Goal: Browse casually: Explore the website without a specific task or goal

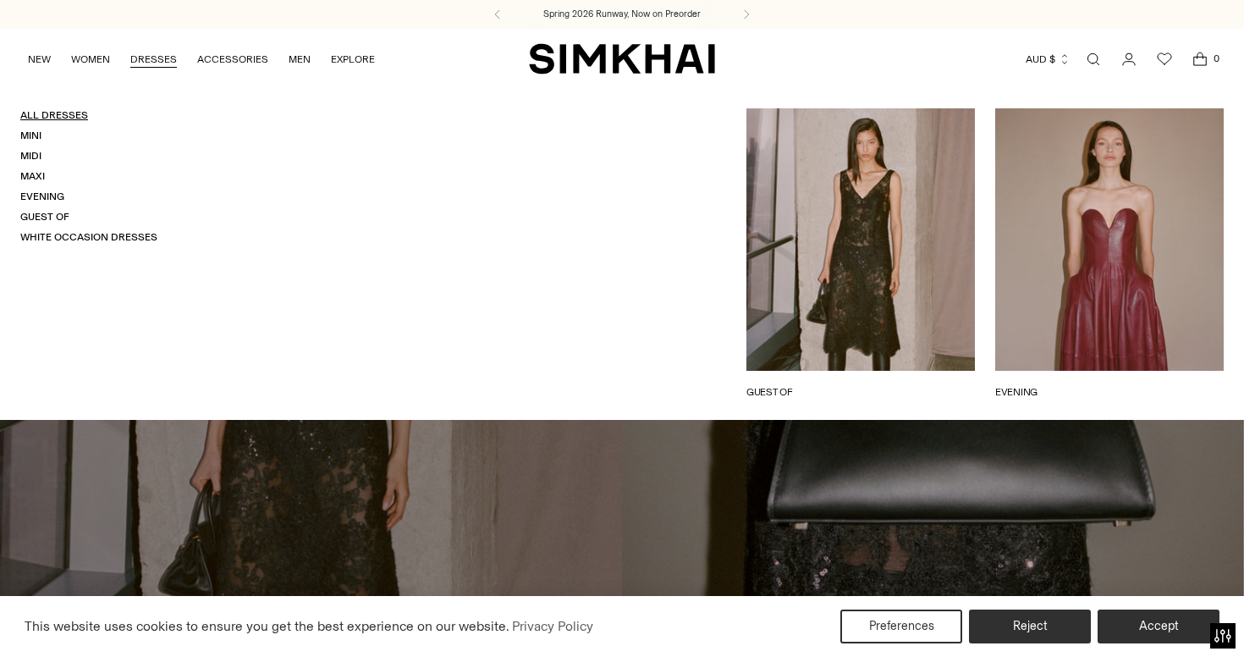
click at [57, 111] on link "All Dresses" at bounding box center [54, 115] width 68 height 12
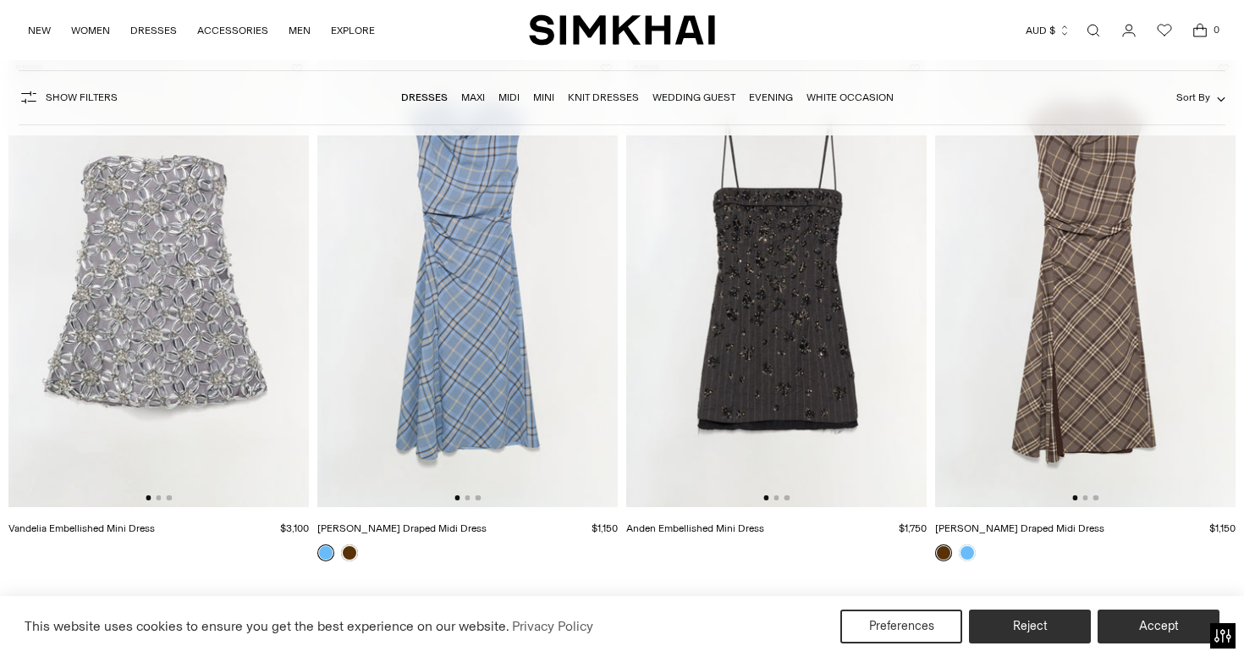
scroll to position [188, 0]
click at [157, 498] on button "Go to slide 2" at bounding box center [158, 497] width 5 height 5
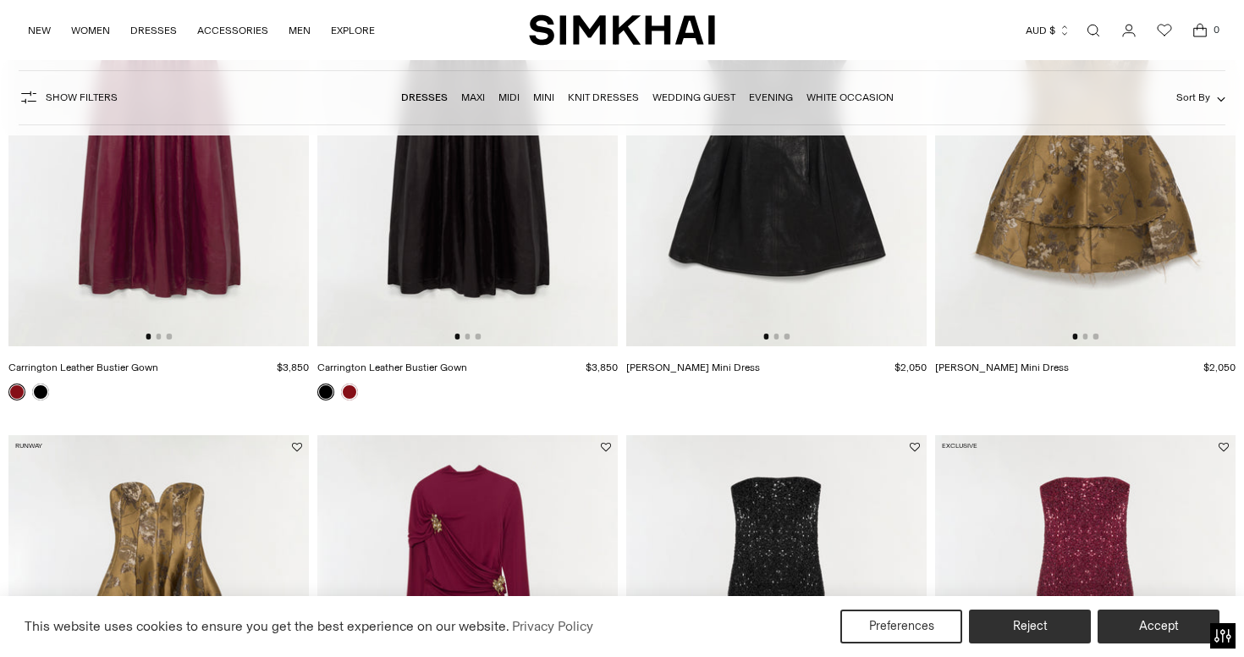
scroll to position [674, 0]
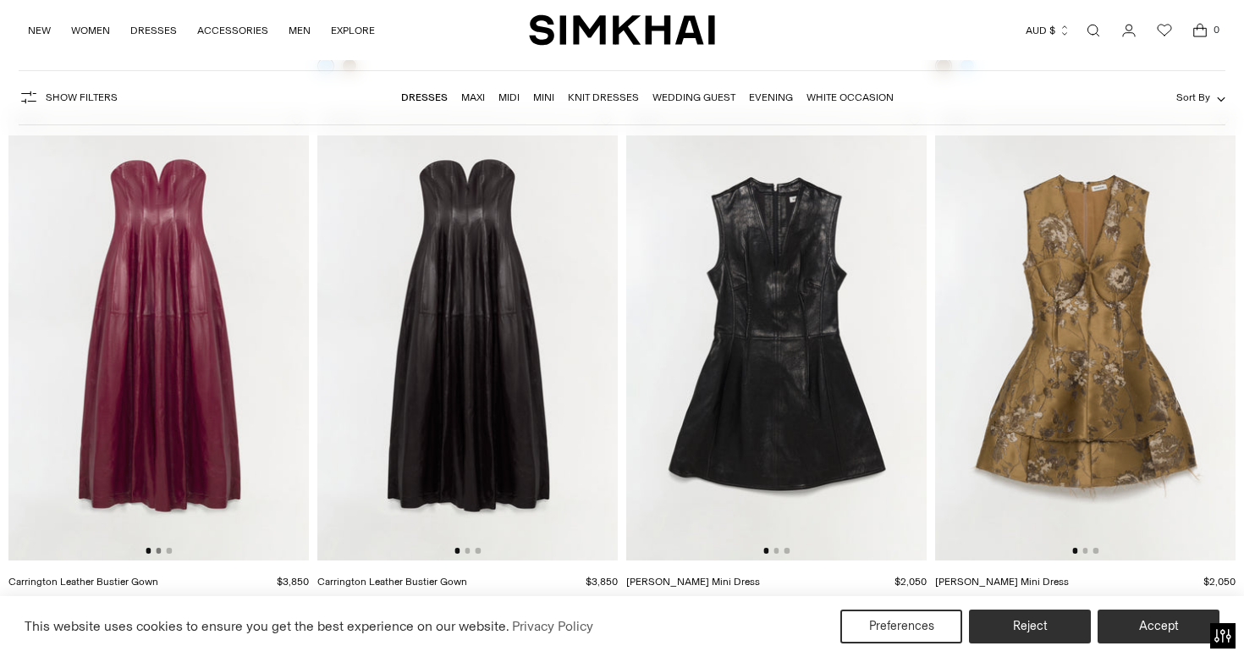
click at [158, 551] on button "Go to slide 2" at bounding box center [158, 549] width 5 height 5
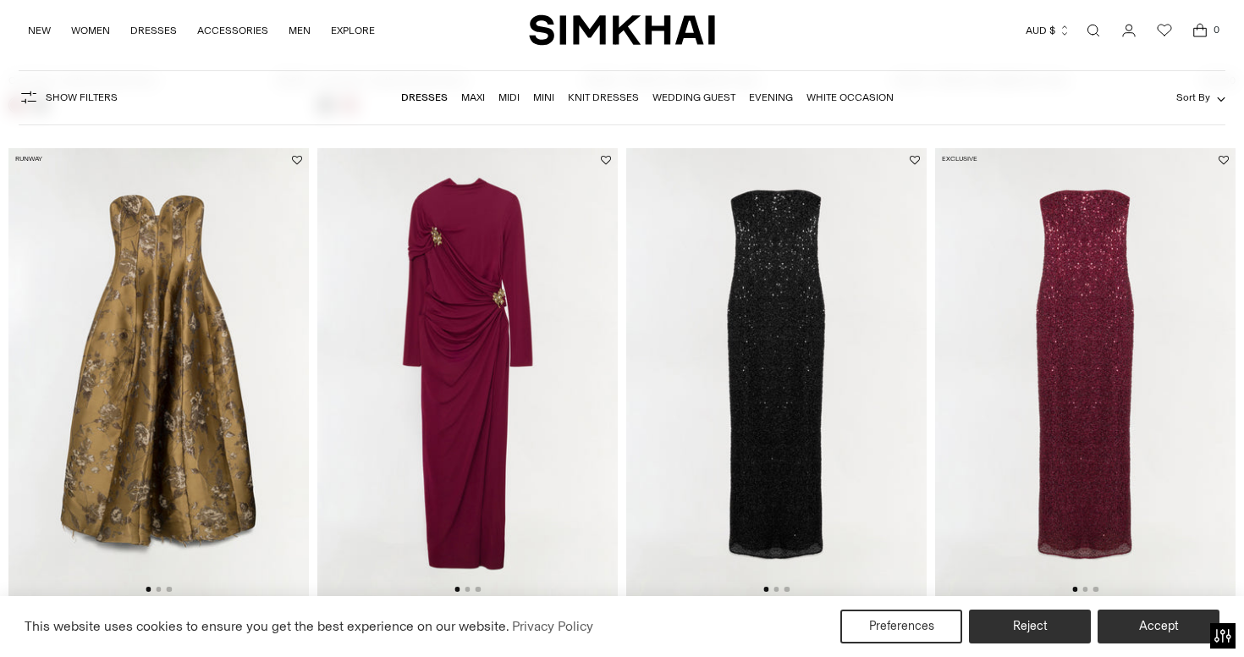
scroll to position [1224, 0]
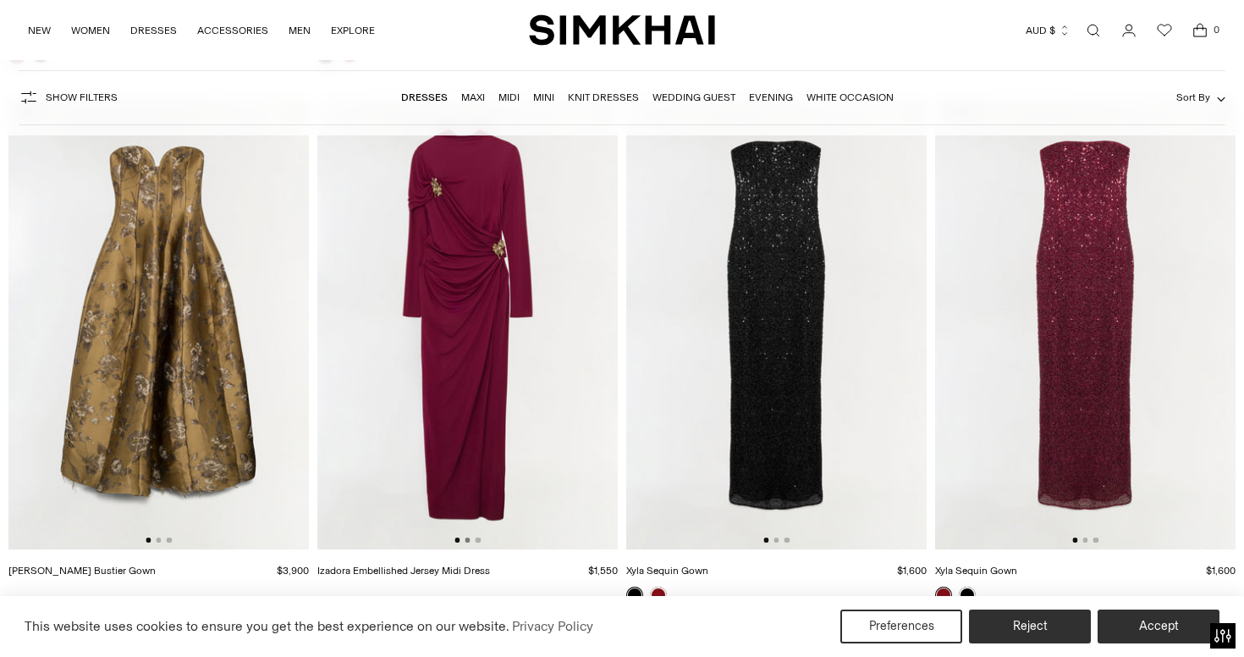
click at [467, 541] on button "Go to slide 2" at bounding box center [466, 539] width 5 height 5
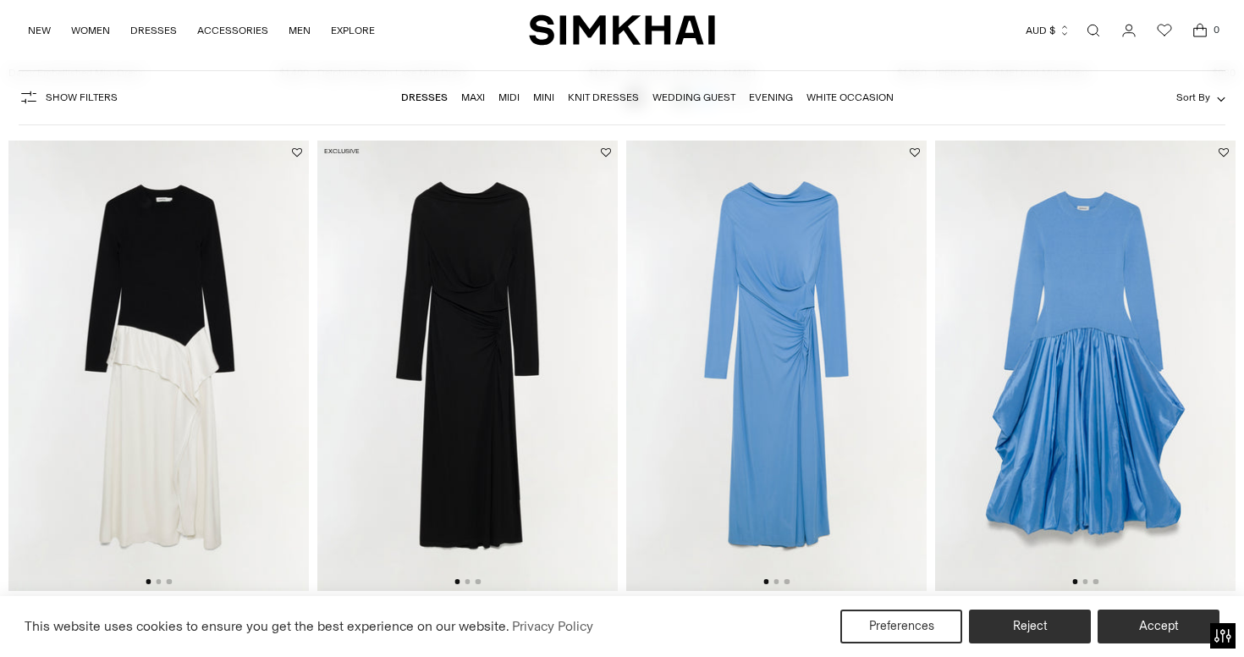
scroll to position [2362, 0]
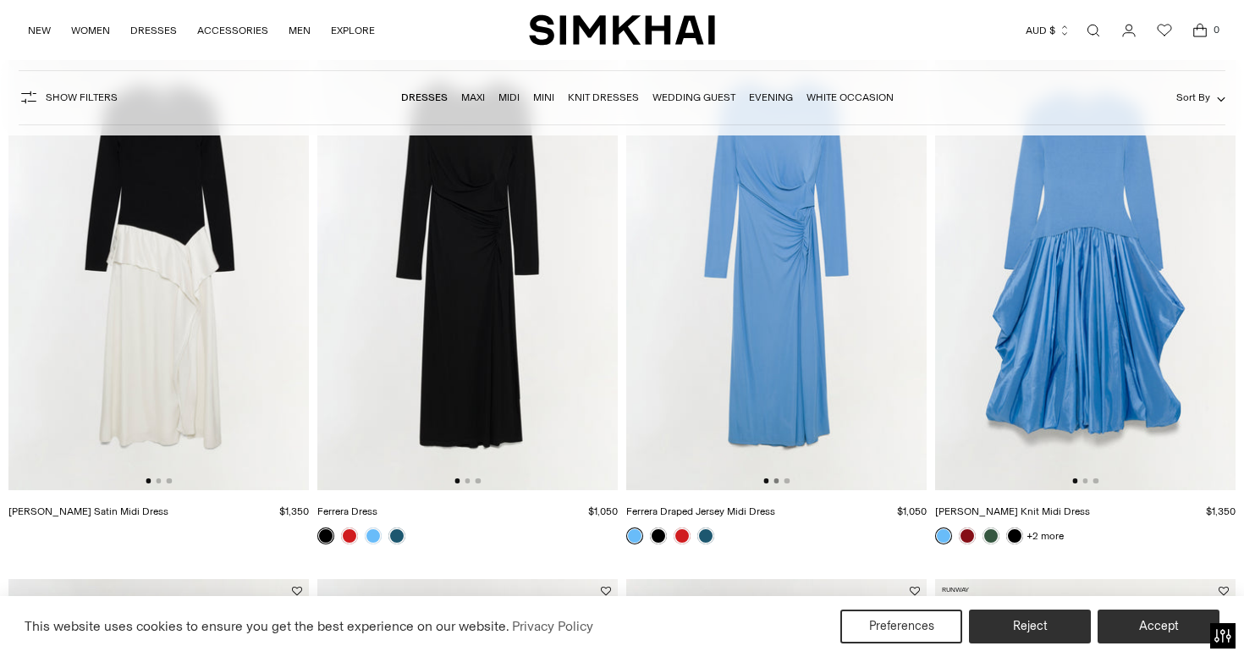
click at [777, 481] on button "Go to slide 2" at bounding box center [775, 480] width 5 height 5
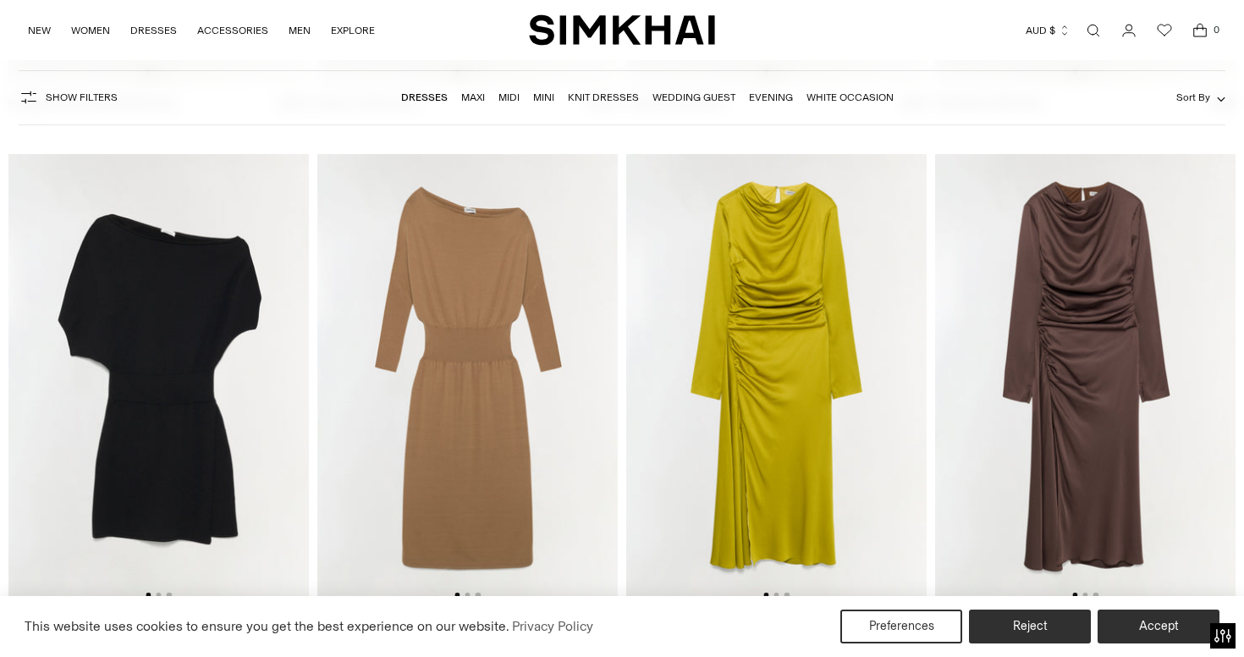
scroll to position [4438, 0]
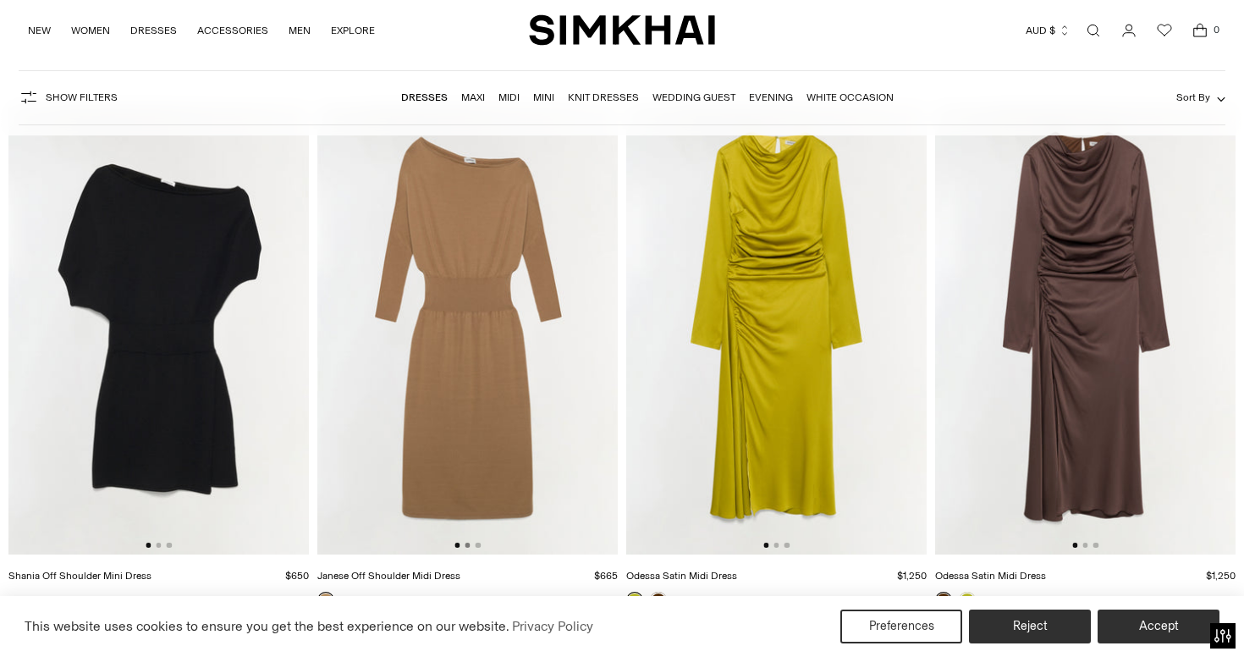
click at [469, 544] on button "Go to slide 2" at bounding box center [466, 544] width 5 height 5
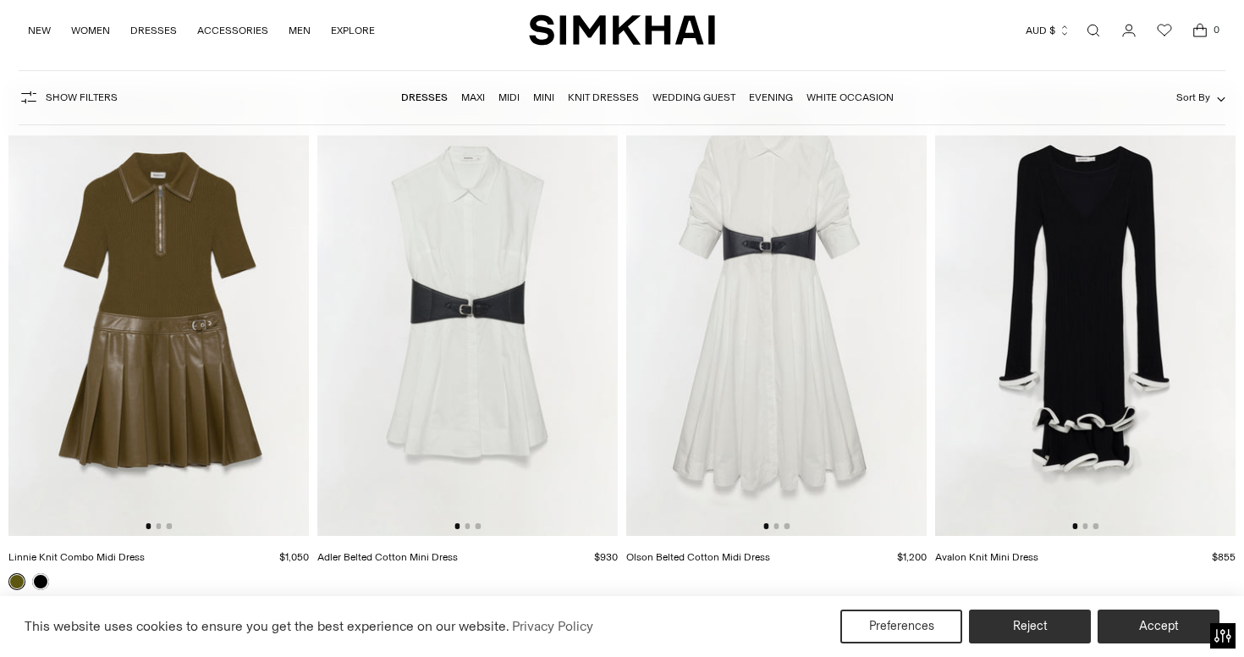
scroll to position [6075, 0]
click at [159, 525] on button "Go to slide 2" at bounding box center [158, 525] width 5 height 5
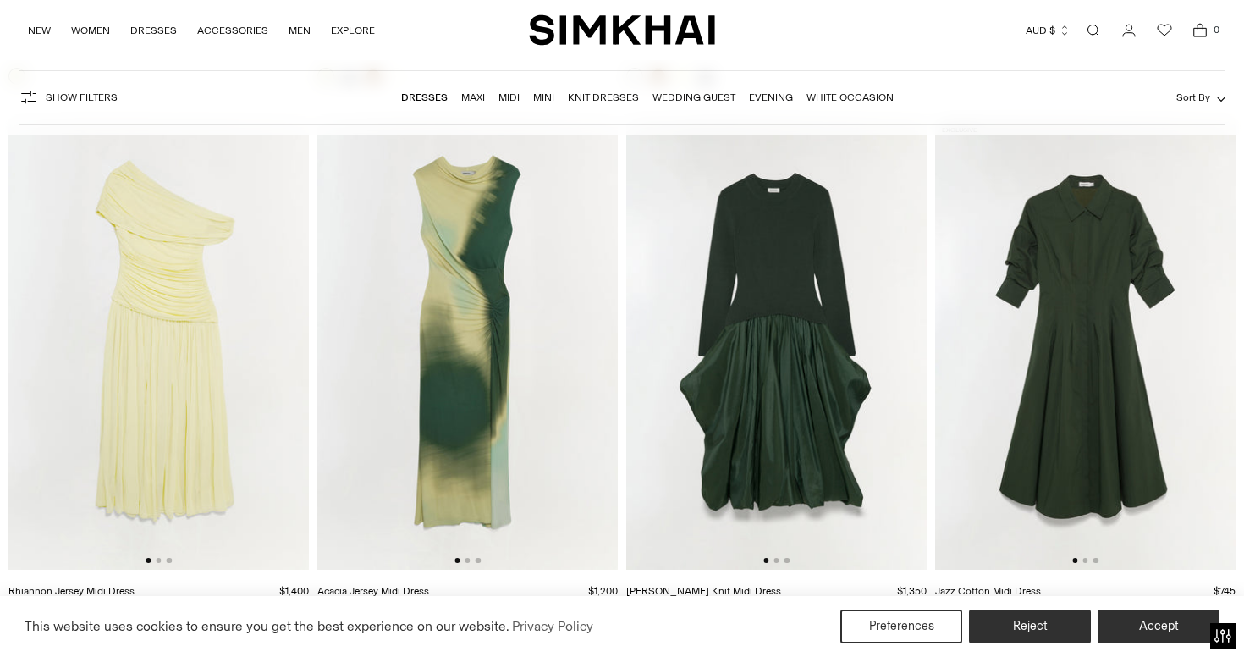
scroll to position [8743, 0]
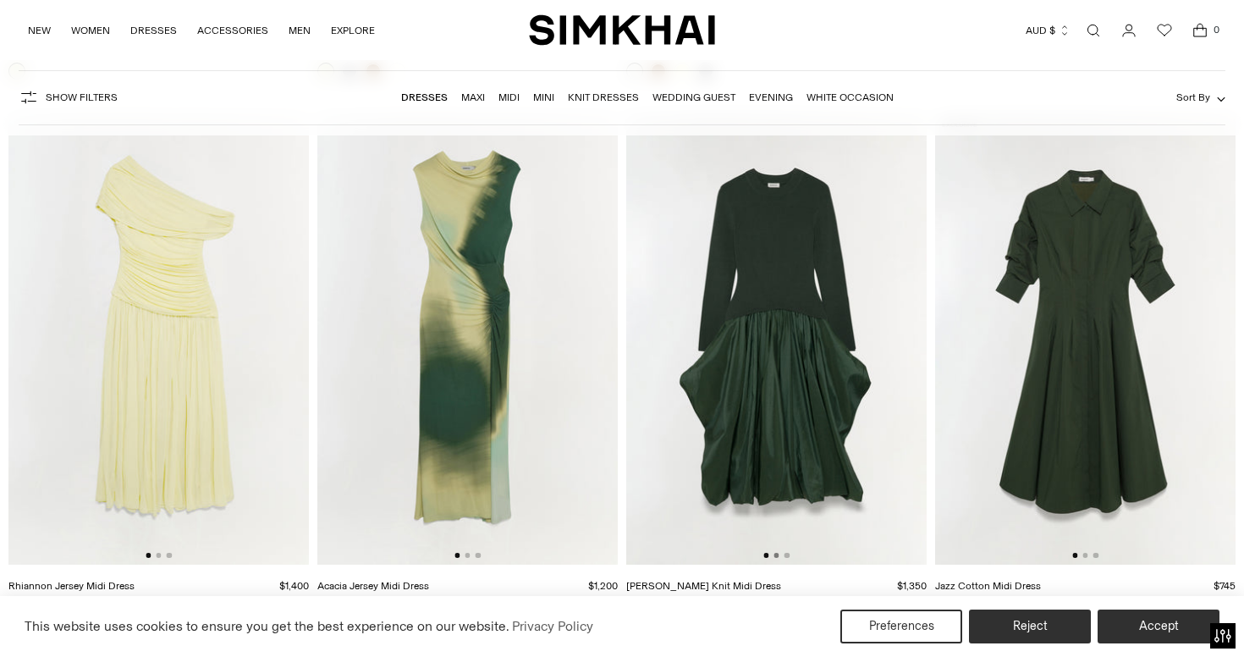
click at [777, 556] on button "Go to slide 2" at bounding box center [775, 554] width 5 height 5
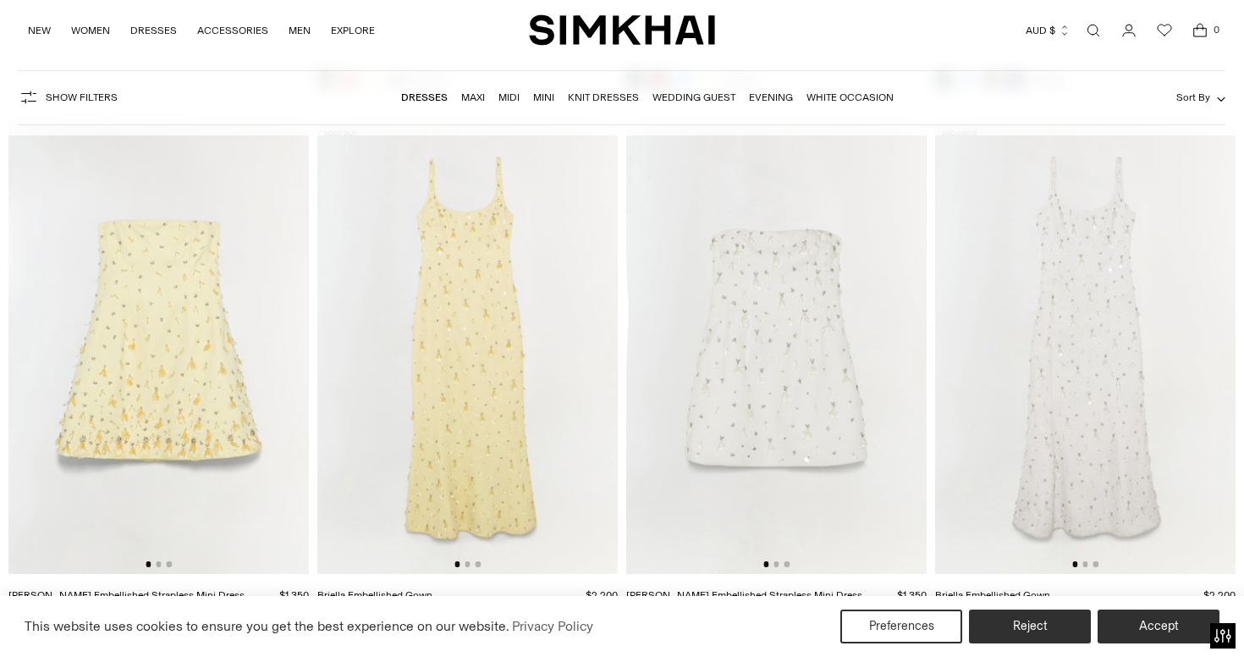
scroll to position [9309, 0]
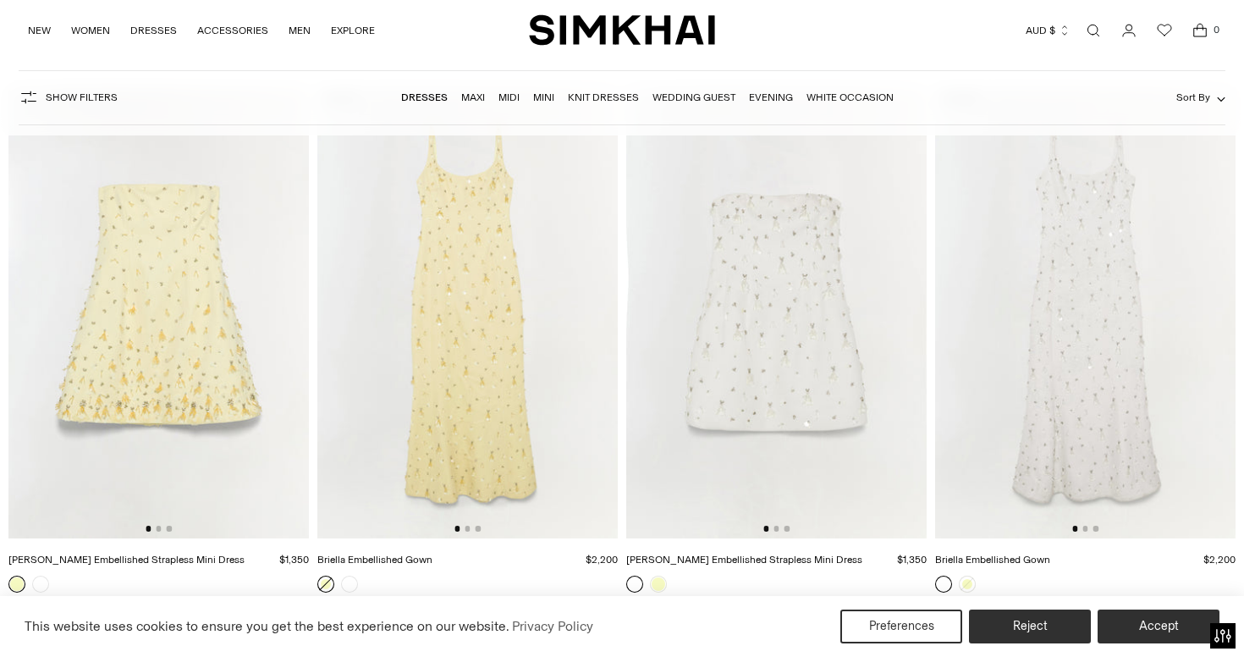
click at [470, 527] on div at bounding box center [467, 527] width 26 height 5
click at [469, 530] on button "Go to slide 2" at bounding box center [466, 527] width 5 height 5
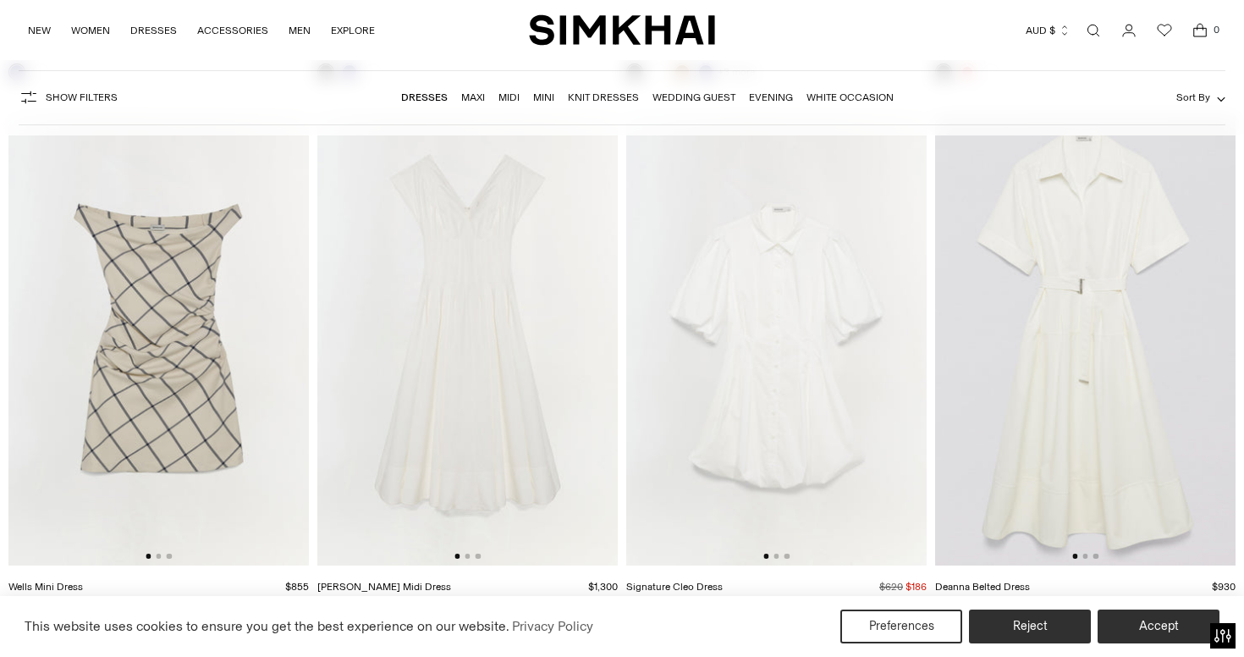
scroll to position [13107, 0]
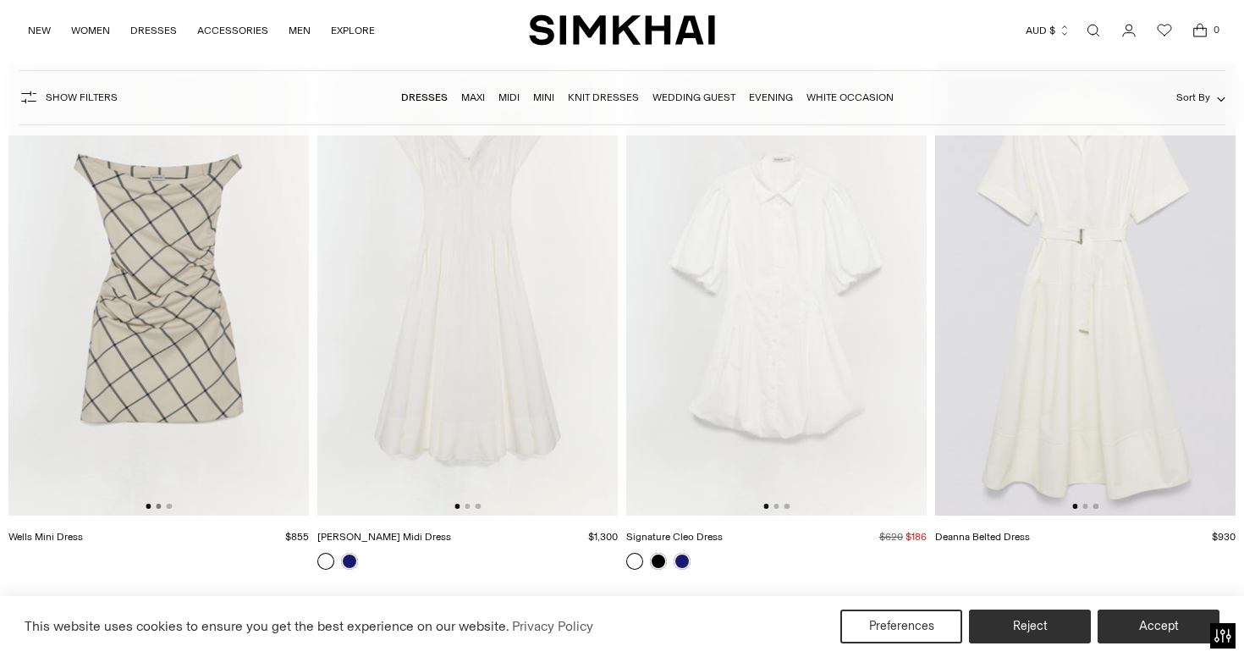
click at [158, 508] on button "Go to slide 2" at bounding box center [158, 505] width 5 height 5
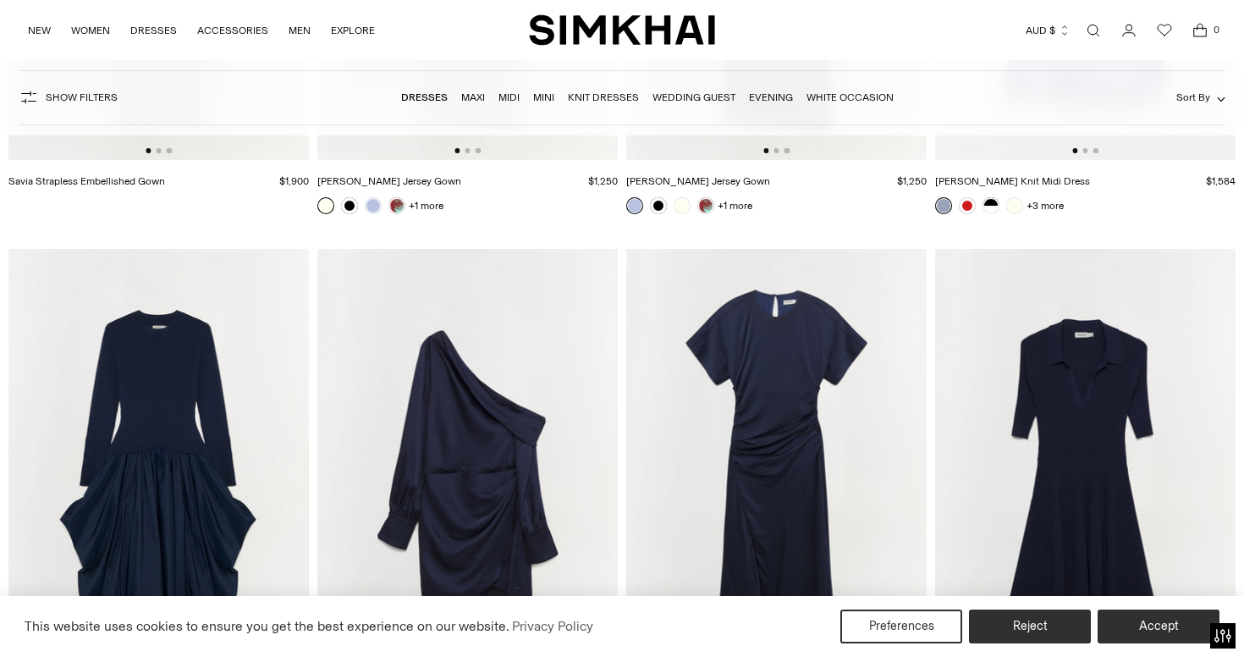
scroll to position [16870, 0]
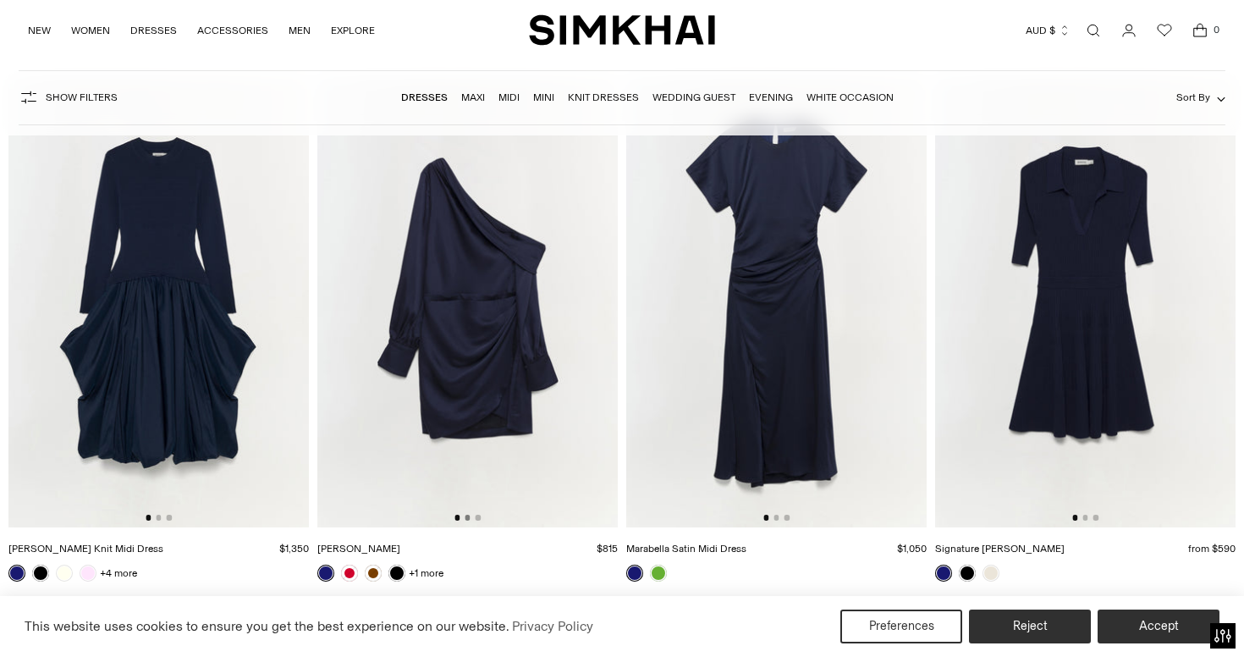
click at [468, 519] on button "Go to slide 2" at bounding box center [466, 516] width 5 height 5
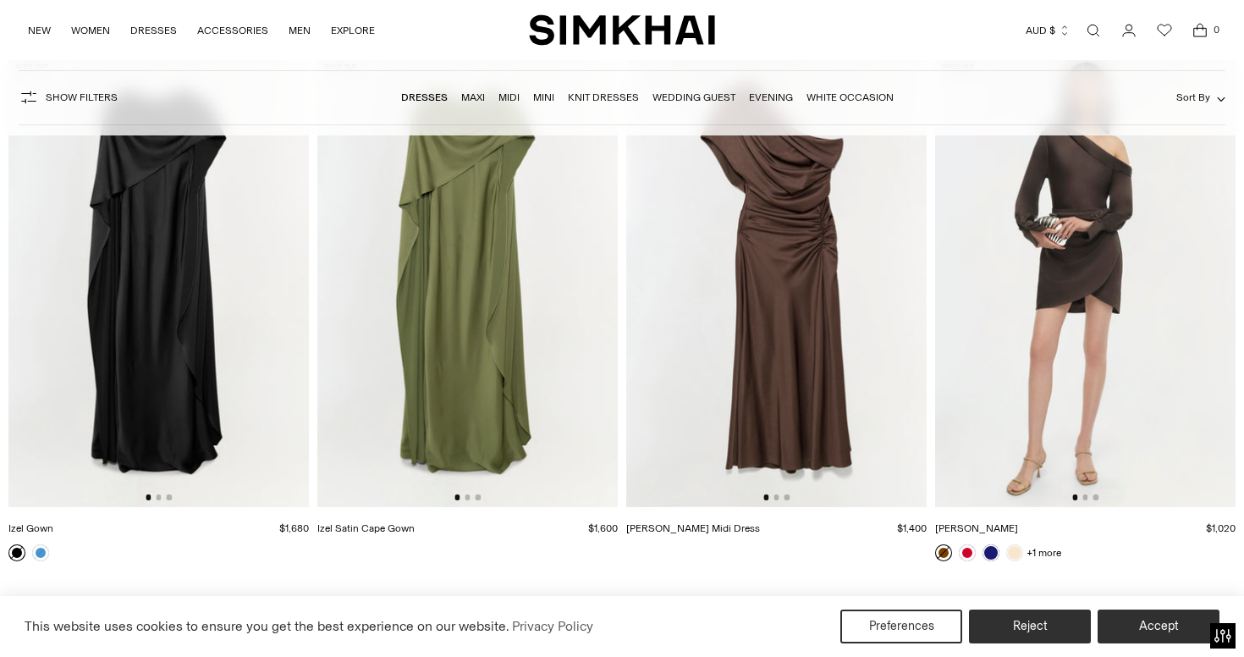
scroll to position [19057, 0]
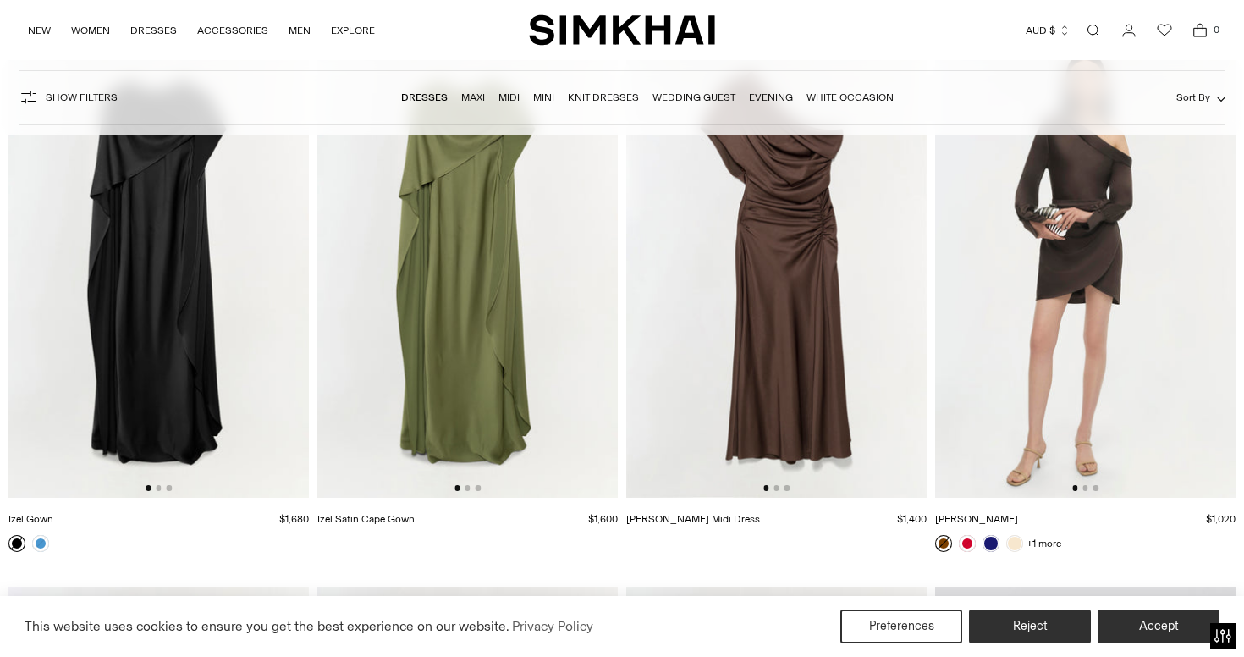
click at [464, 488] on div at bounding box center [467, 487] width 26 height 5
click at [467, 487] on button "Go to slide 2" at bounding box center [466, 487] width 5 height 5
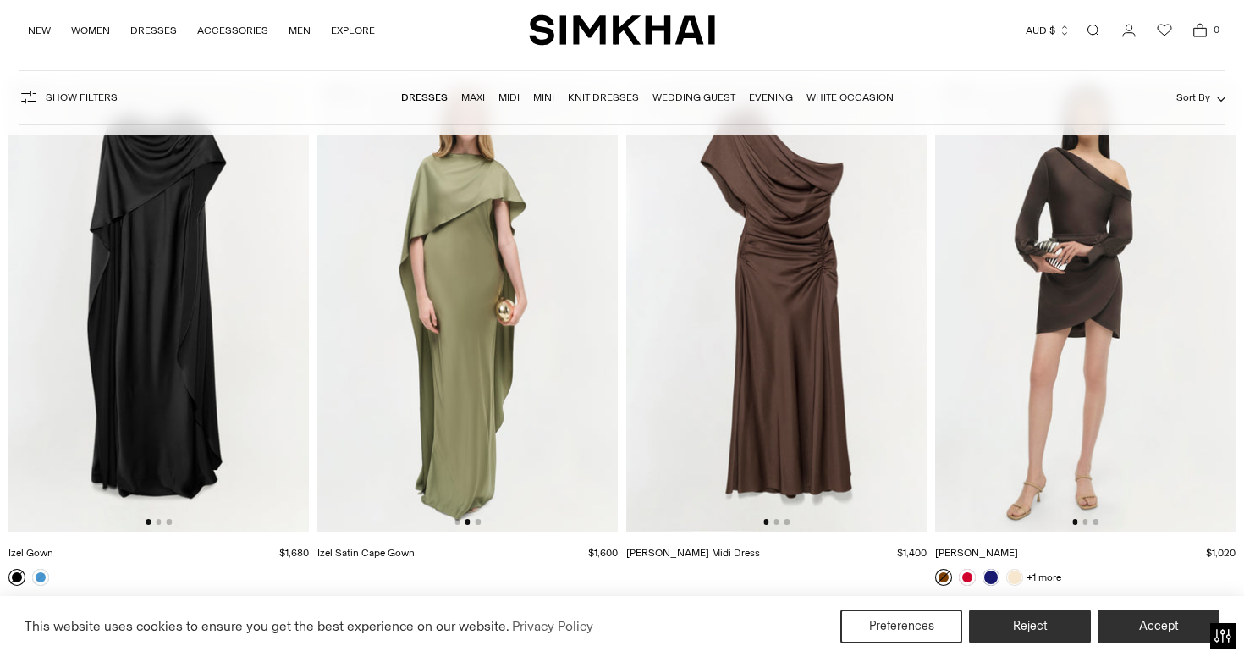
scroll to position [19022, 0]
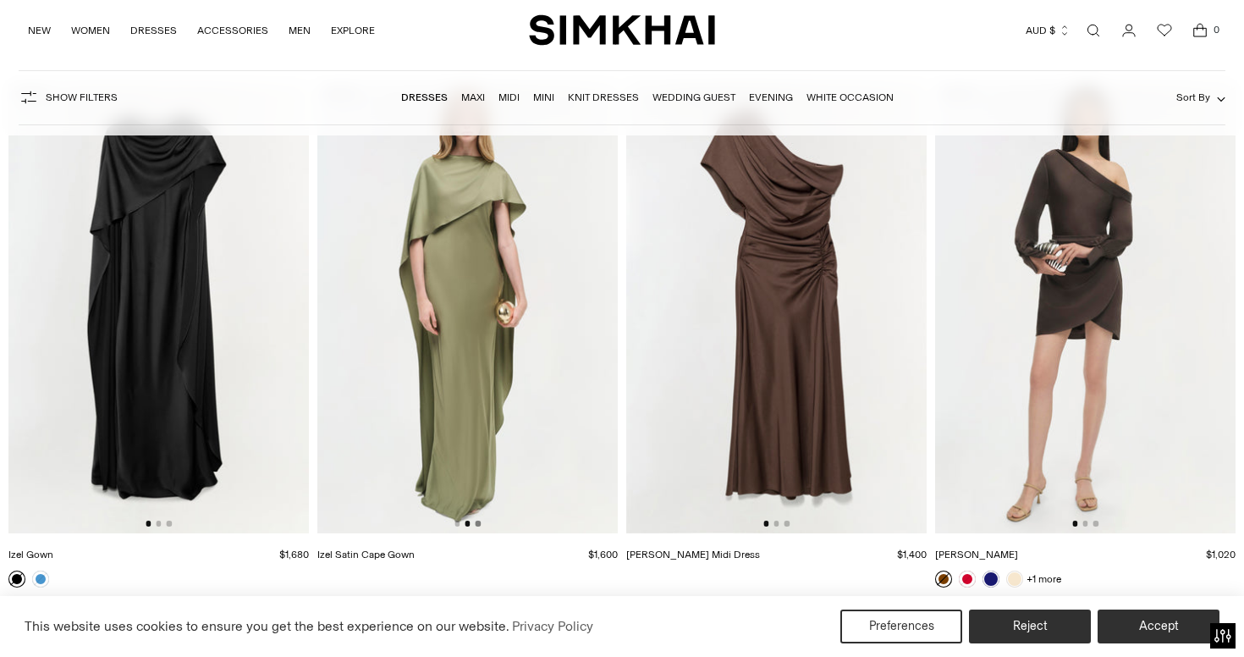
click at [476, 523] on button "Go to slide 3" at bounding box center [477, 522] width 5 height 5
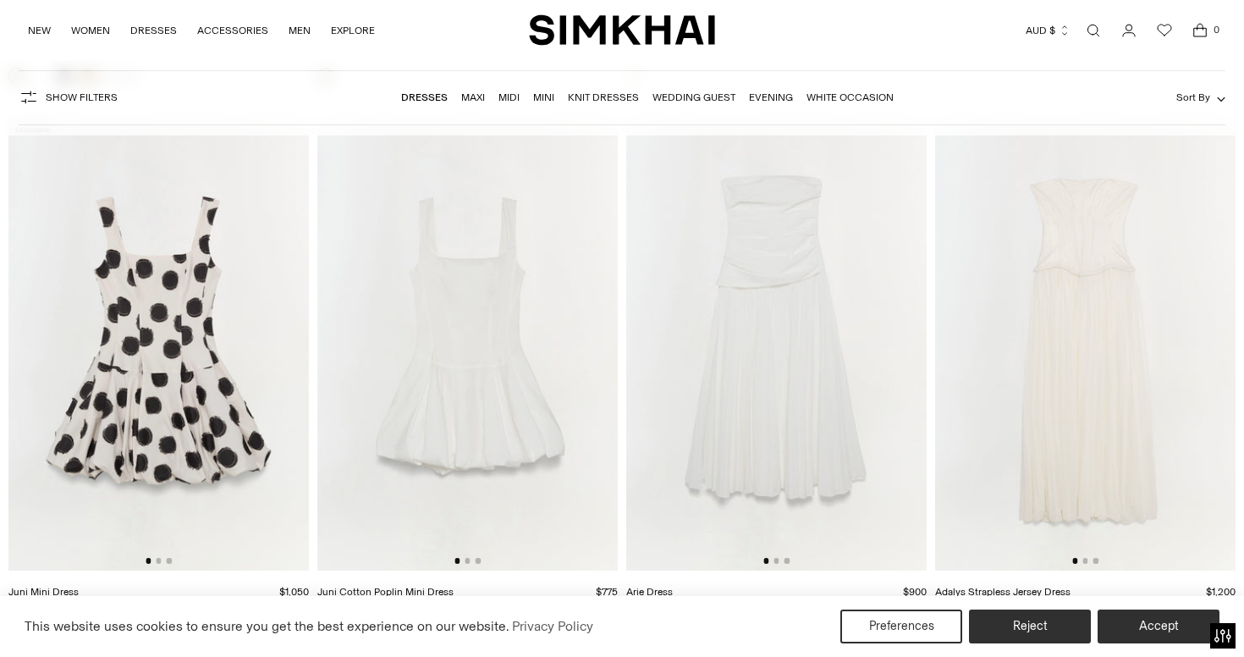
scroll to position [22207, 0]
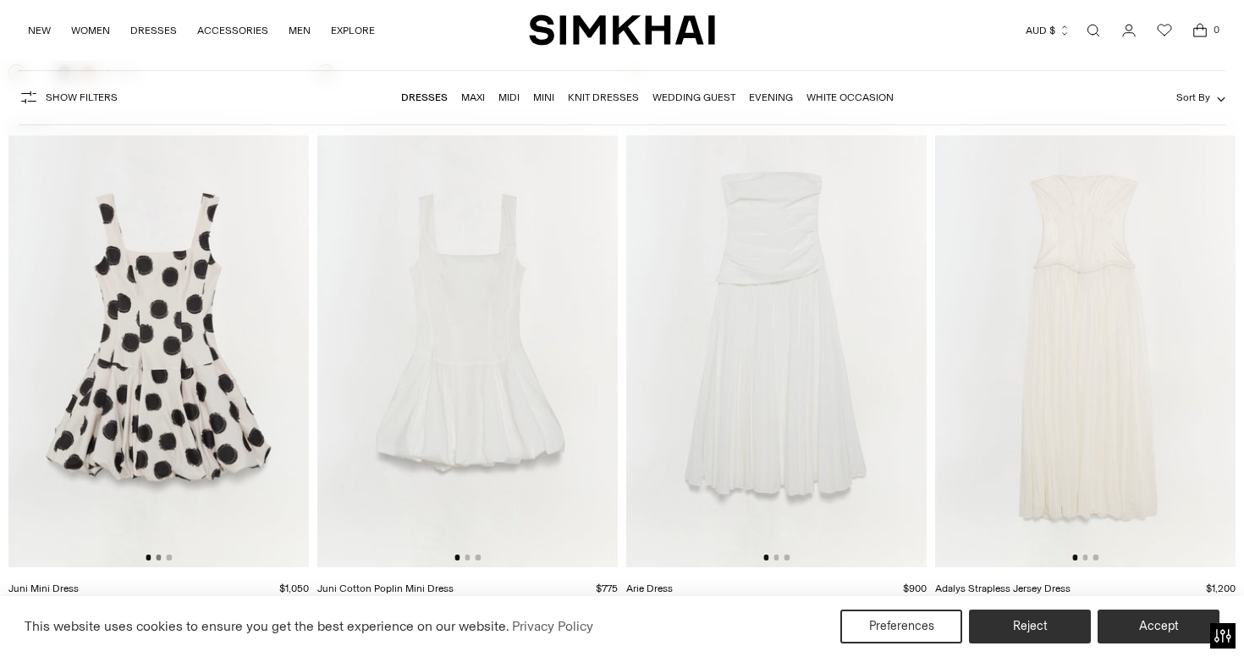
click at [160, 556] on button "Go to slide 2" at bounding box center [158, 556] width 5 height 5
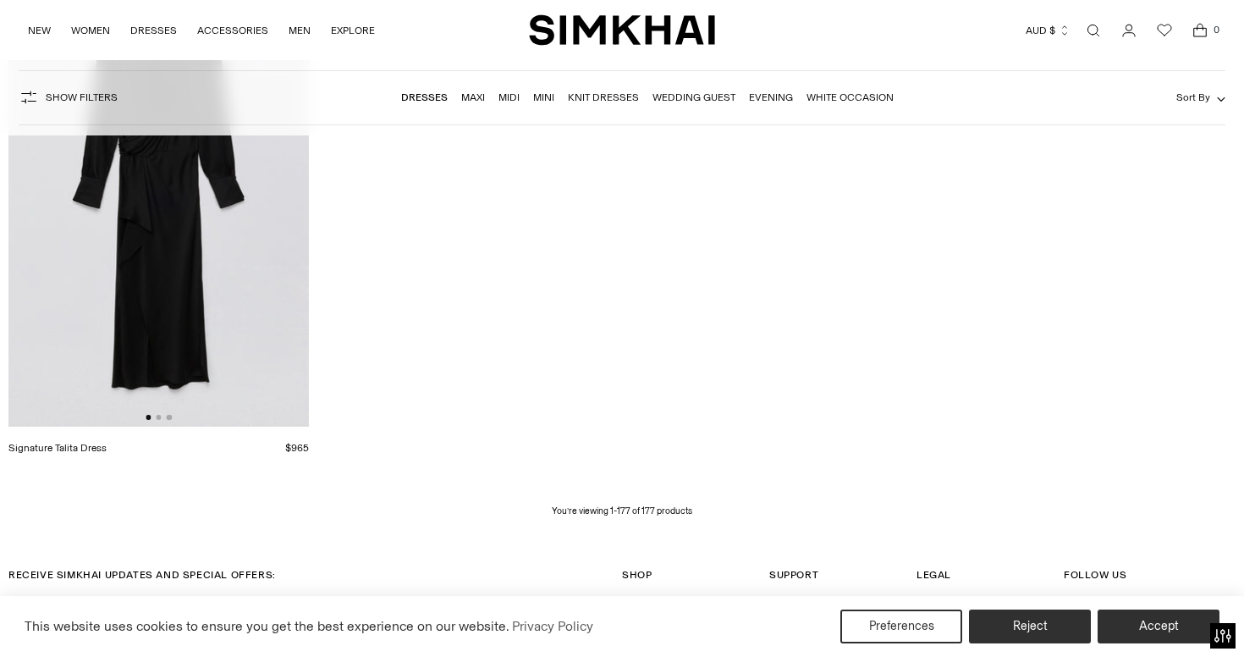
scroll to position [23948, 0]
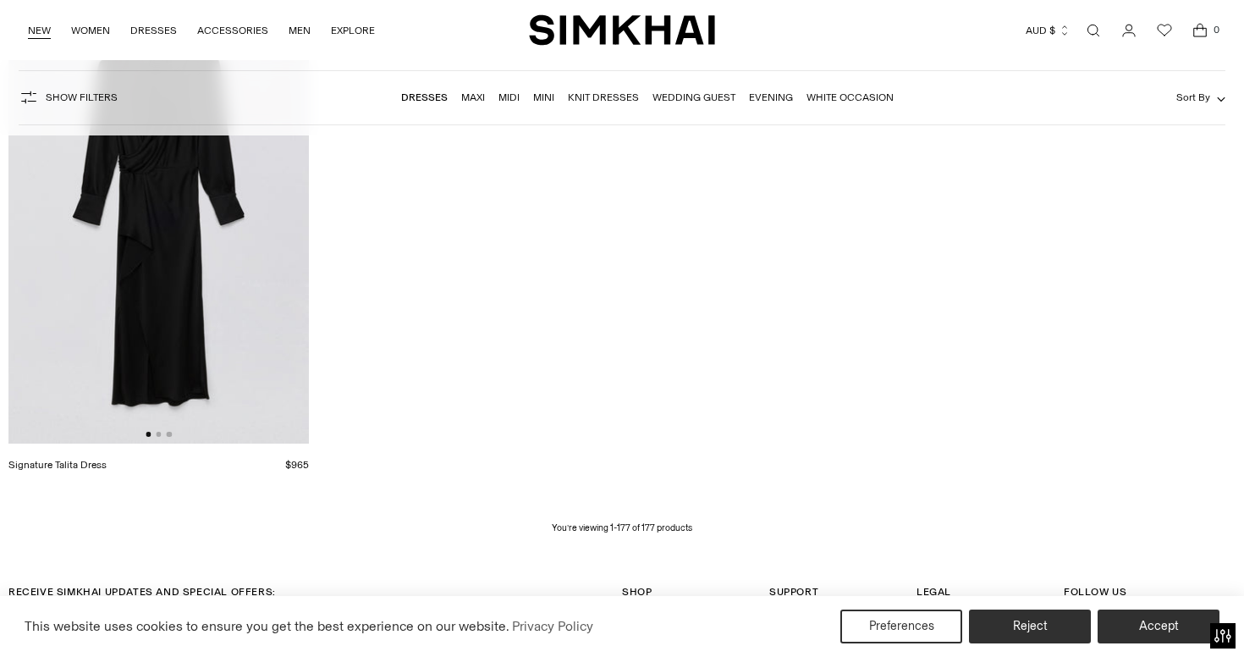
click at [37, 32] on link "NEW" at bounding box center [39, 30] width 23 height 37
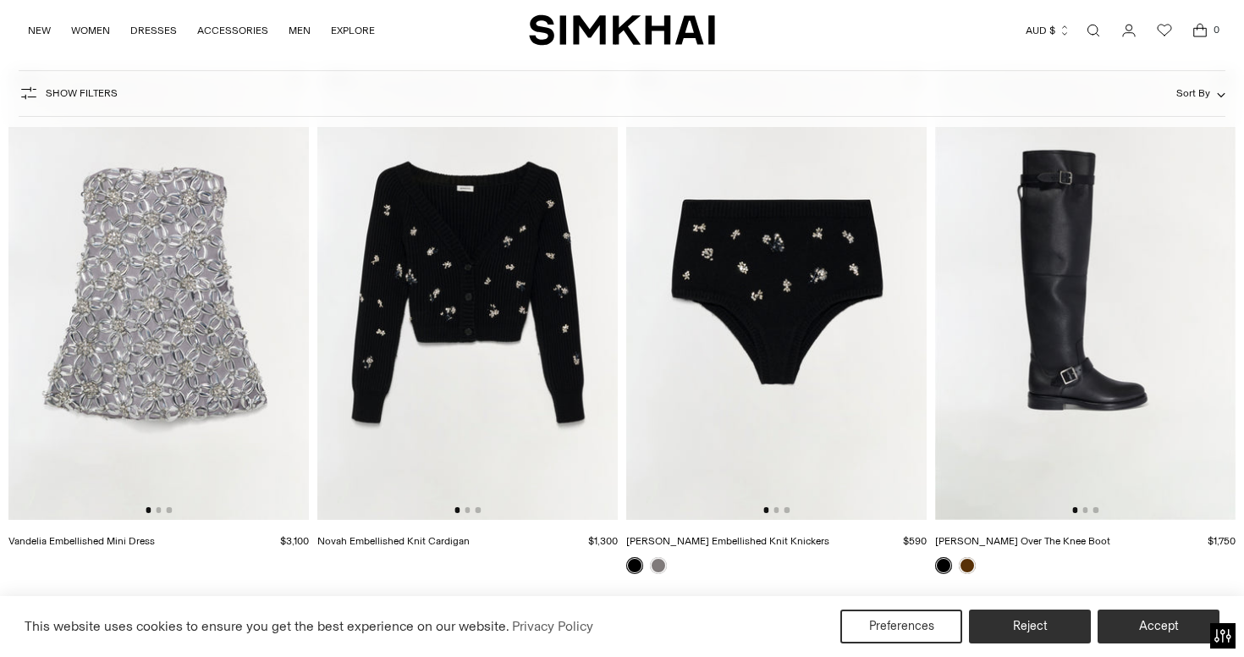
scroll to position [708, 0]
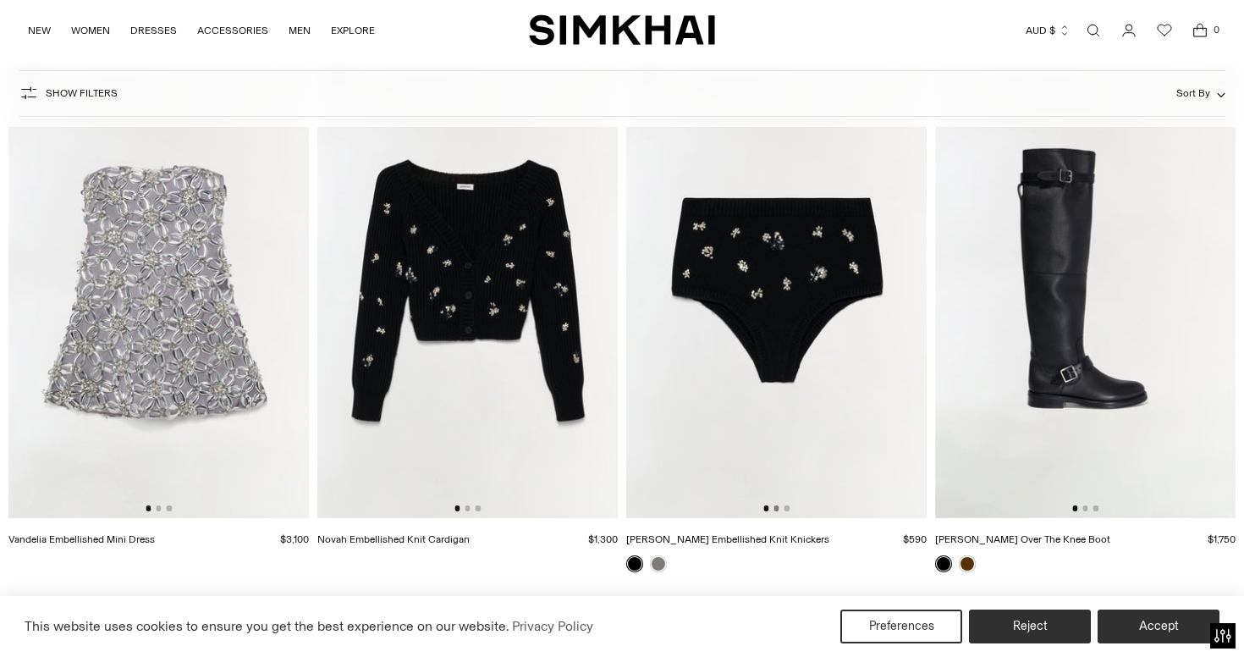
click at [778, 508] on button "Go to slide 2" at bounding box center [775, 507] width 5 height 5
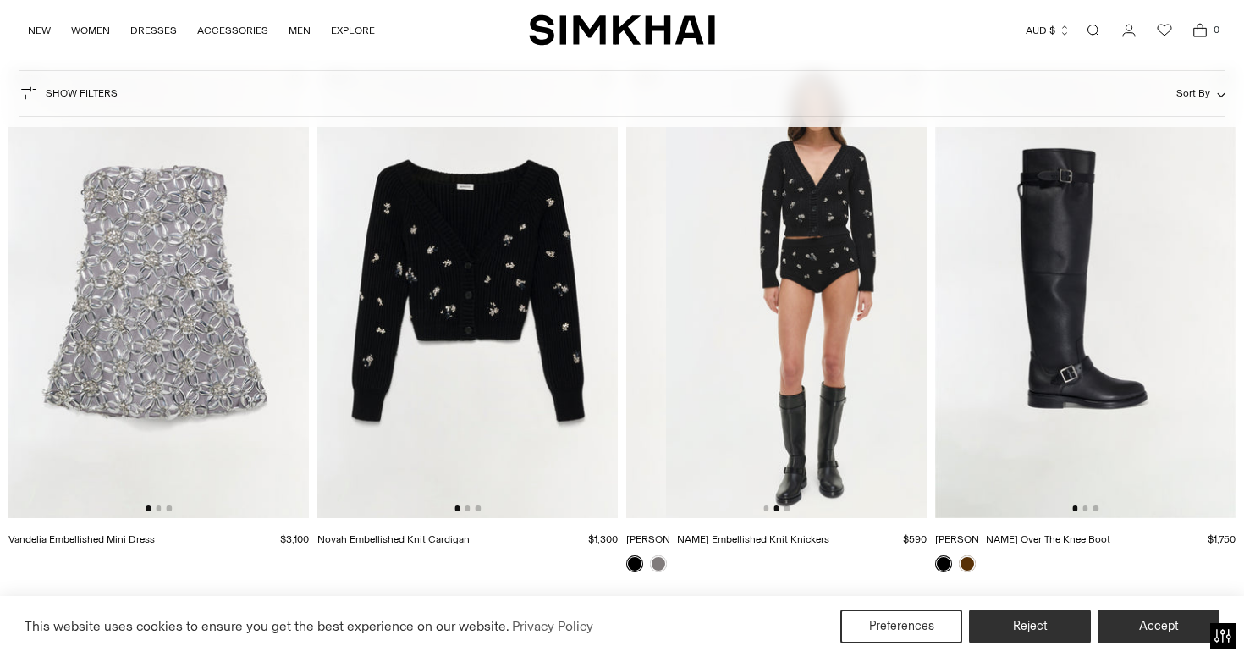
scroll to position [0, 300]
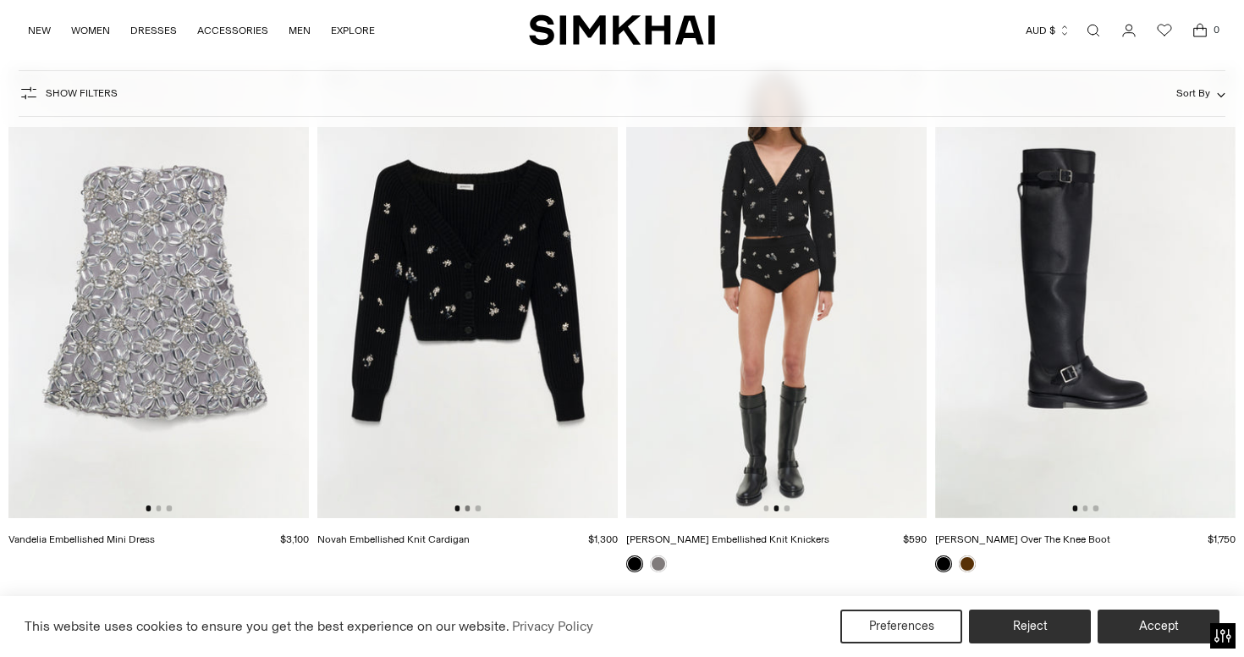
click at [467, 507] on button "Go to slide 2" at bounding box center [466, 507] width 5 height 5
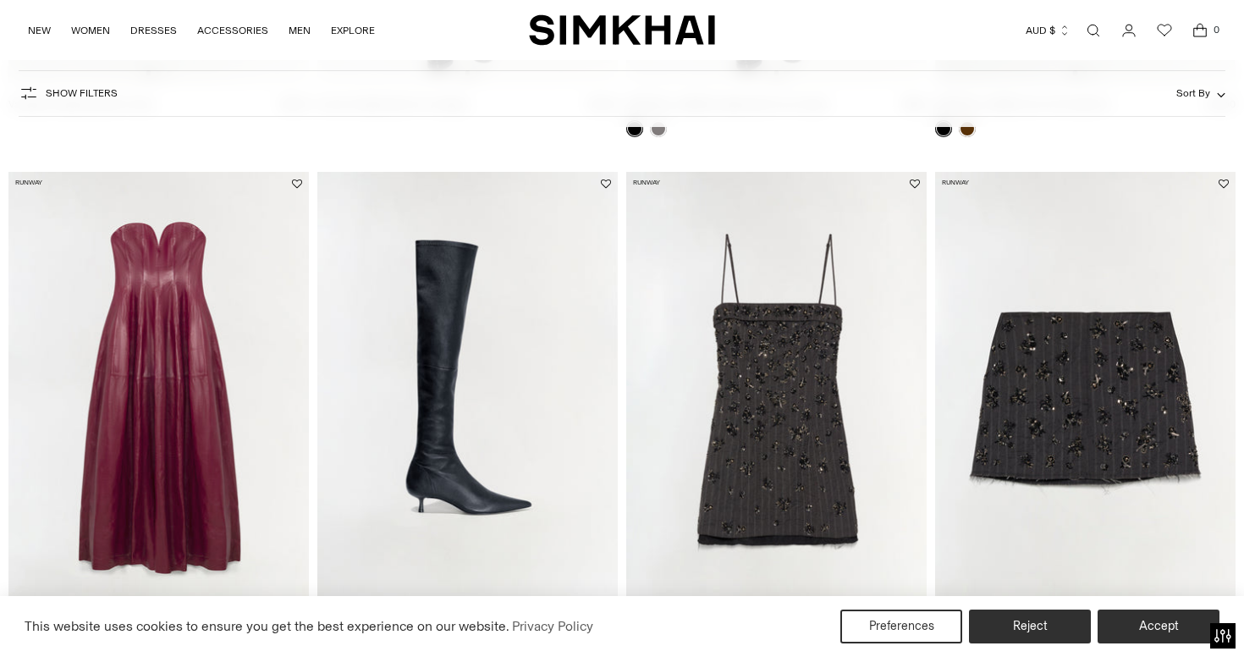
scroll to position [1249, 0]
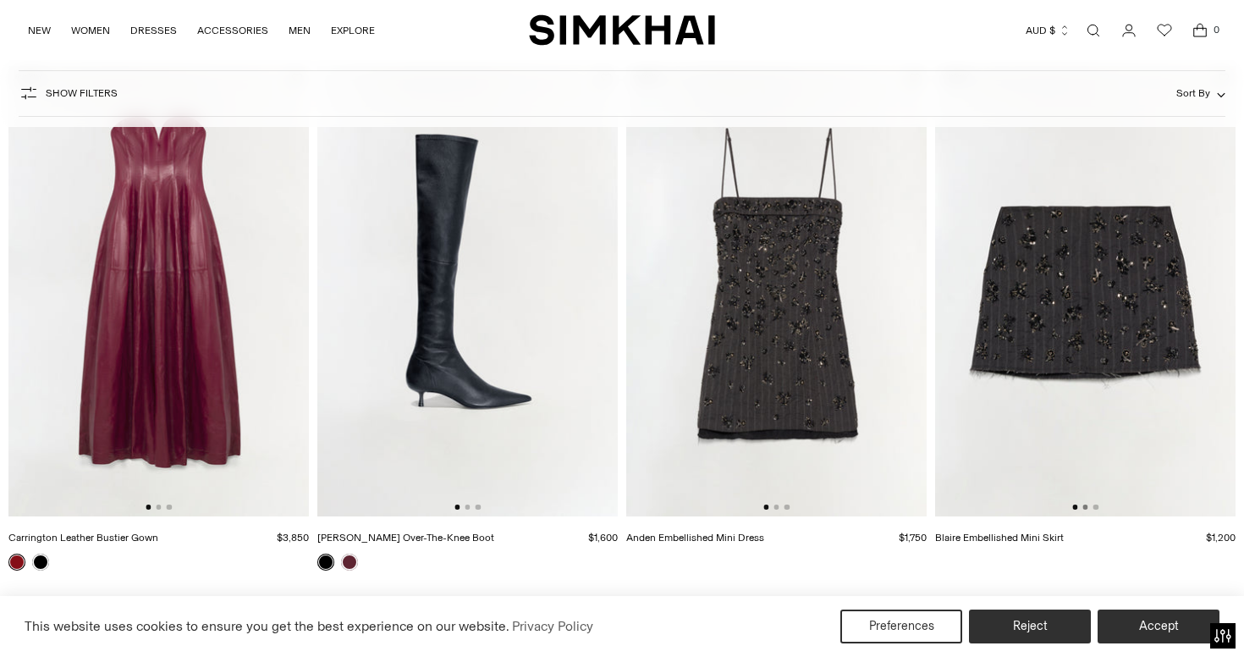
click at [1083, 508] on button "Go to slide 2" at bounding box center [1084, 506] width 5 height 5
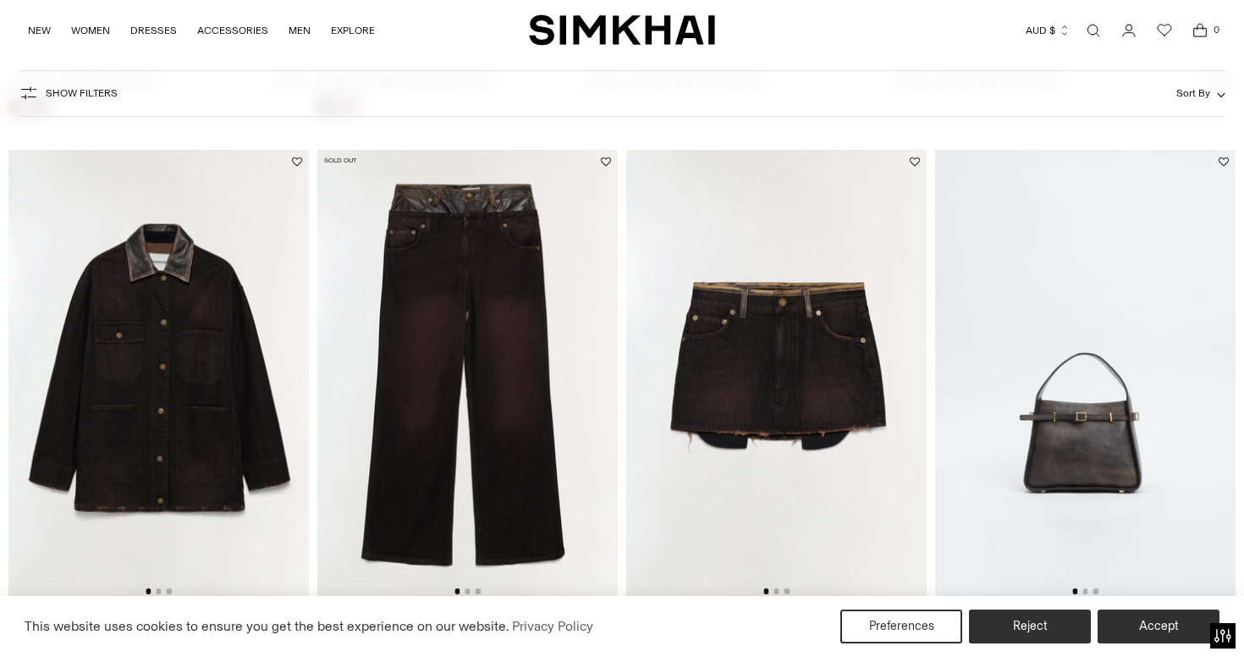
scroll to position [1757, 0]
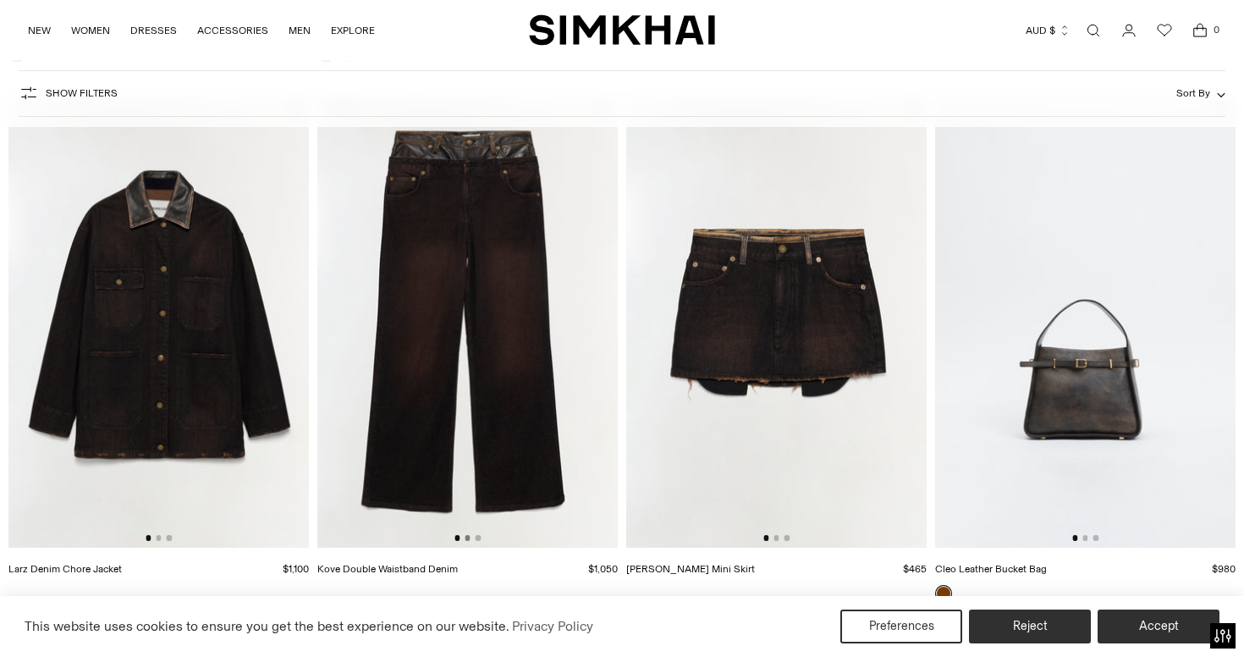
click at [467, 539] on button "Go to slide 2" at bounding box center [466, 537] width 5 height 5
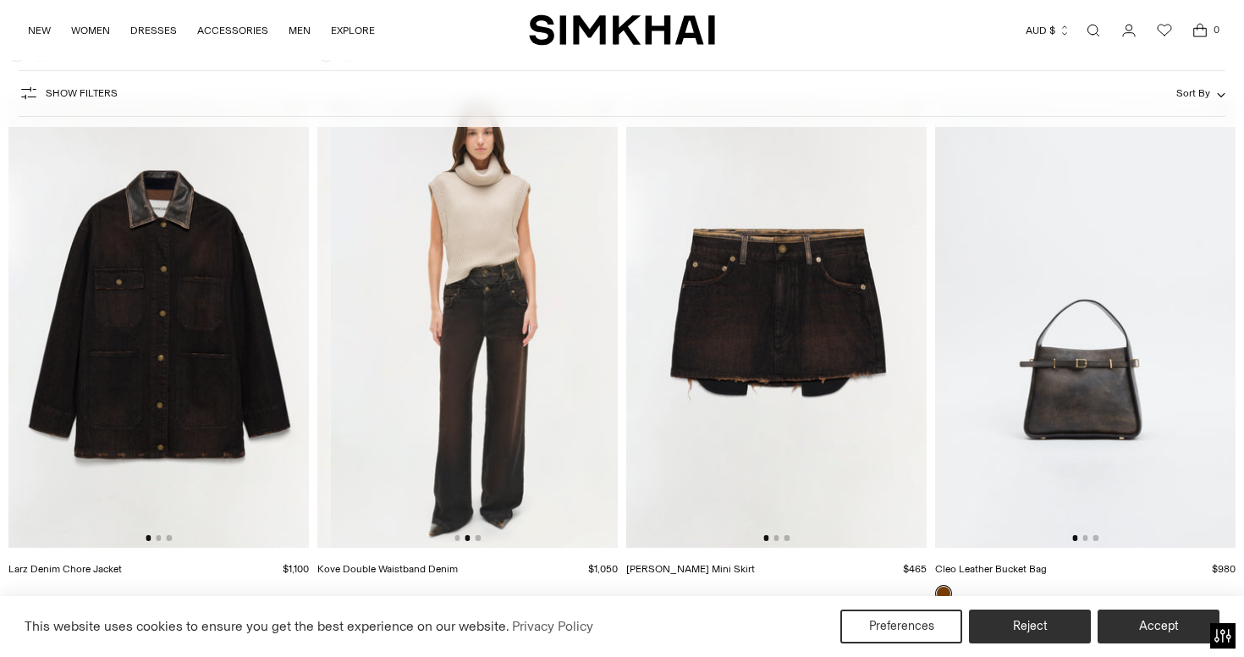
scroll to position [0, 300]
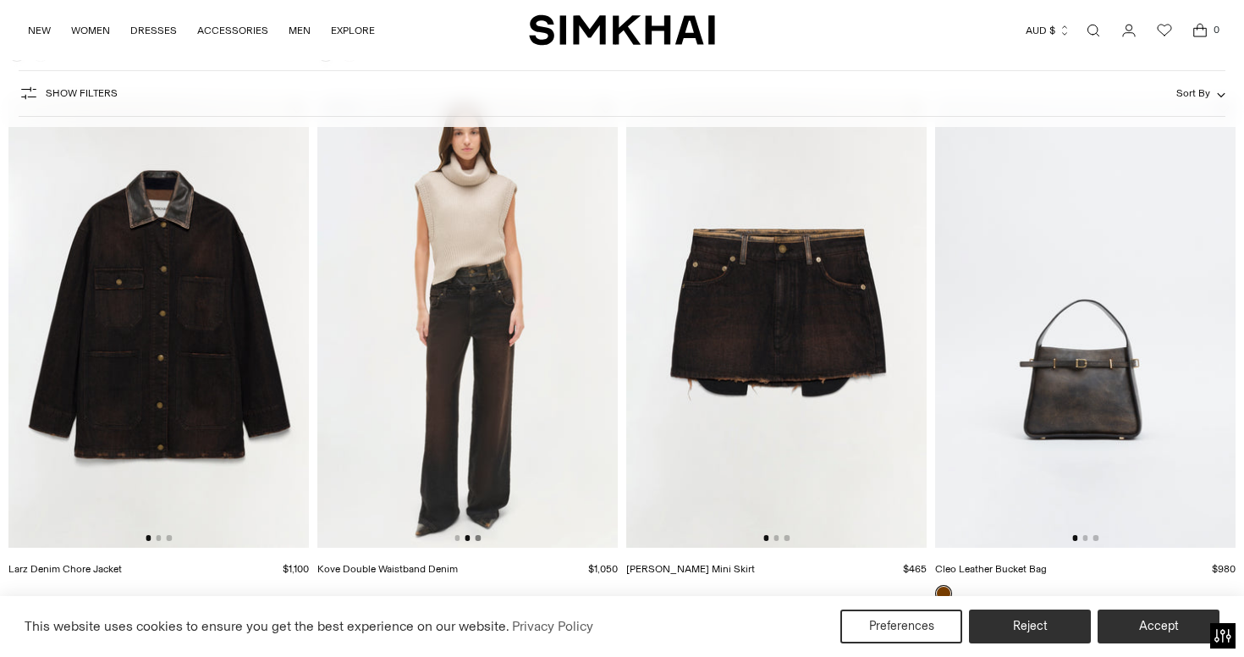
click at [480, 539] on button "Go to slide 3" at bounding box center [477, 537] width 5 height 5
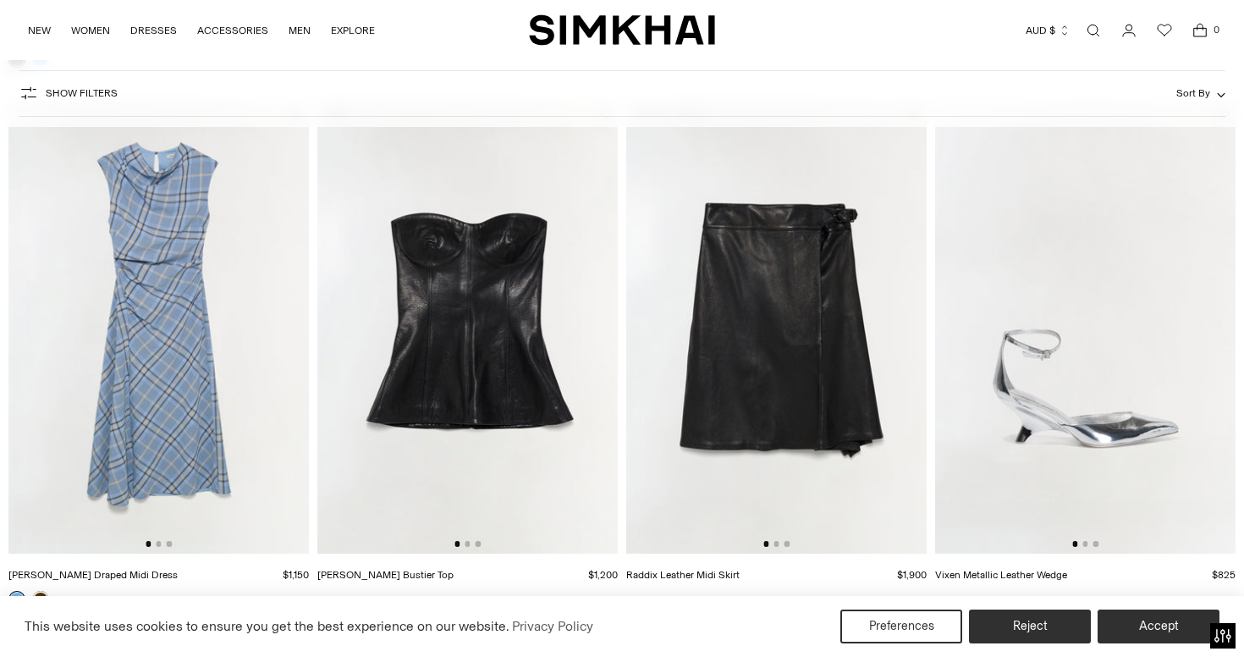
scroll to position [2829, 0]
click at [468, 546] on button "Go to slide 2" at bounding box center [466, 543] width 5 height 5
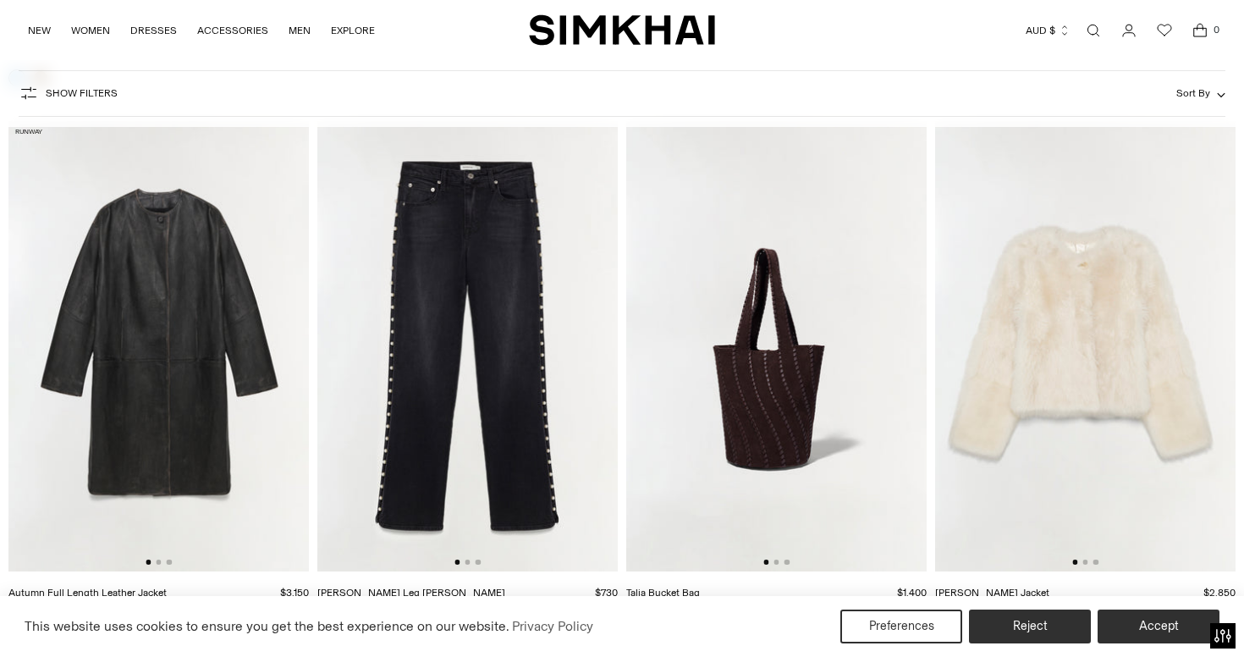
scroll to position [3353, 1]
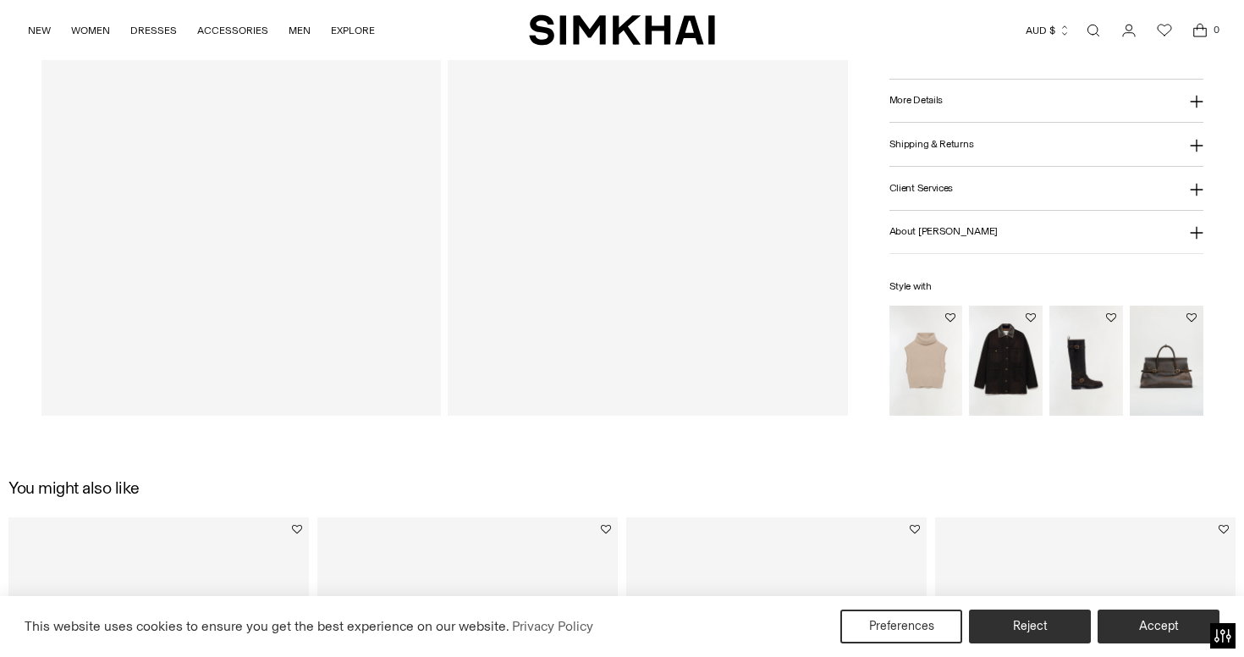
scroll to position [431, 0]
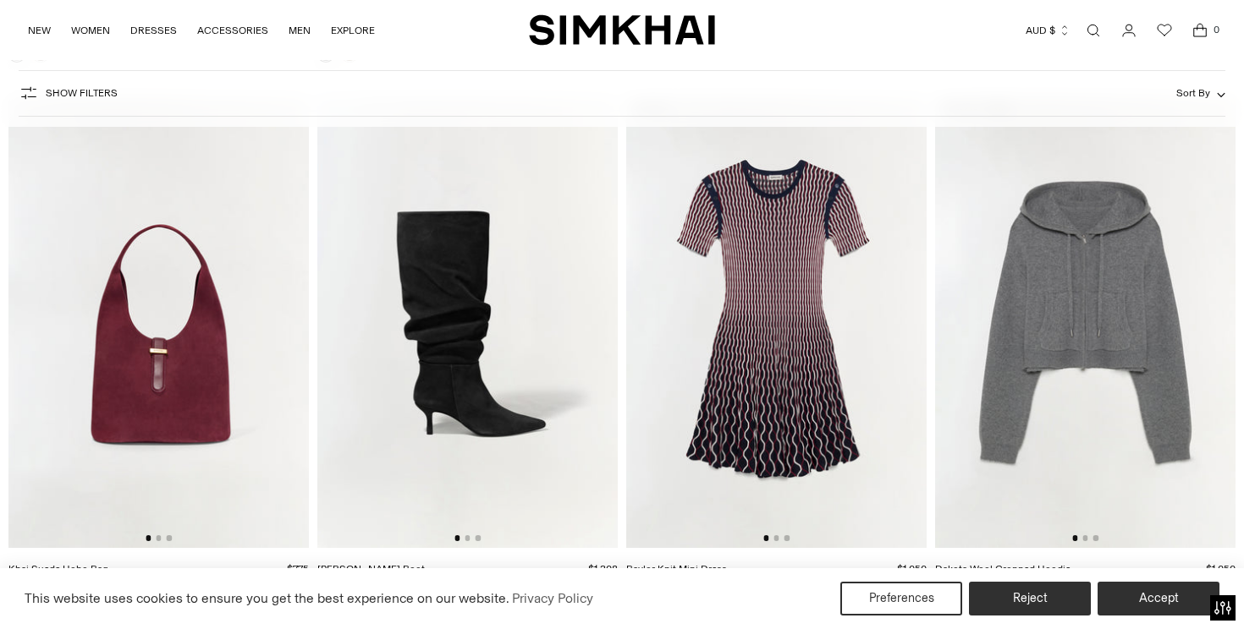
scroll to position [8305, 0]
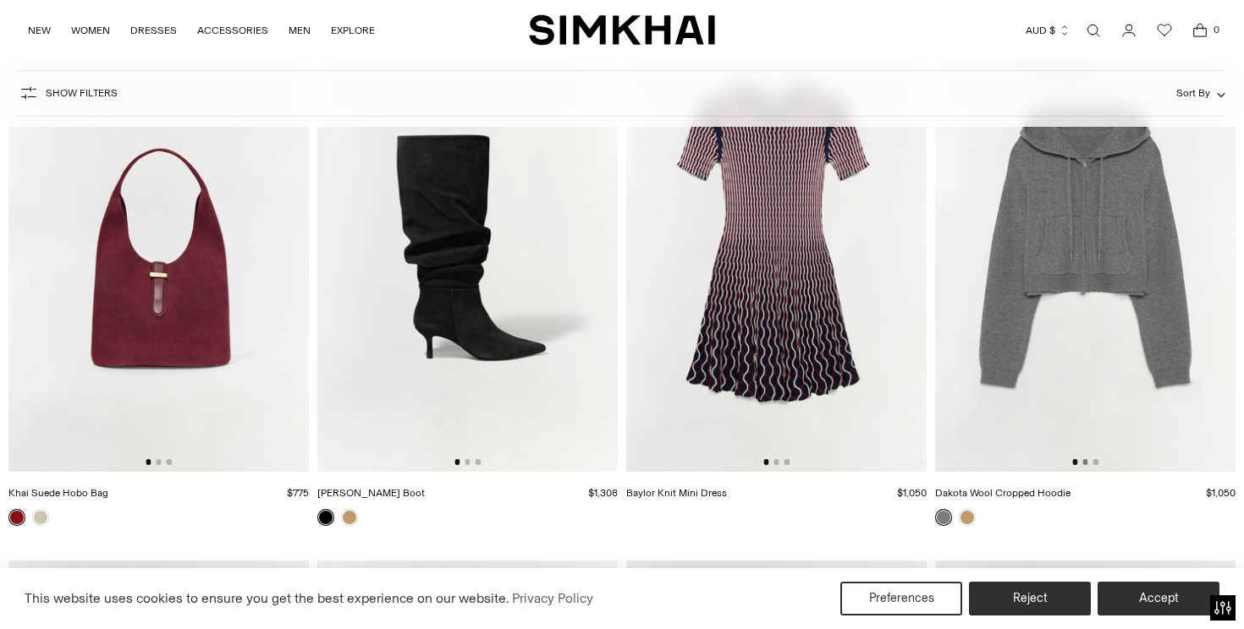
click at [1086, 462] on button "Go to slide 2" at bounding box center [1084, 461] width 5 height 5
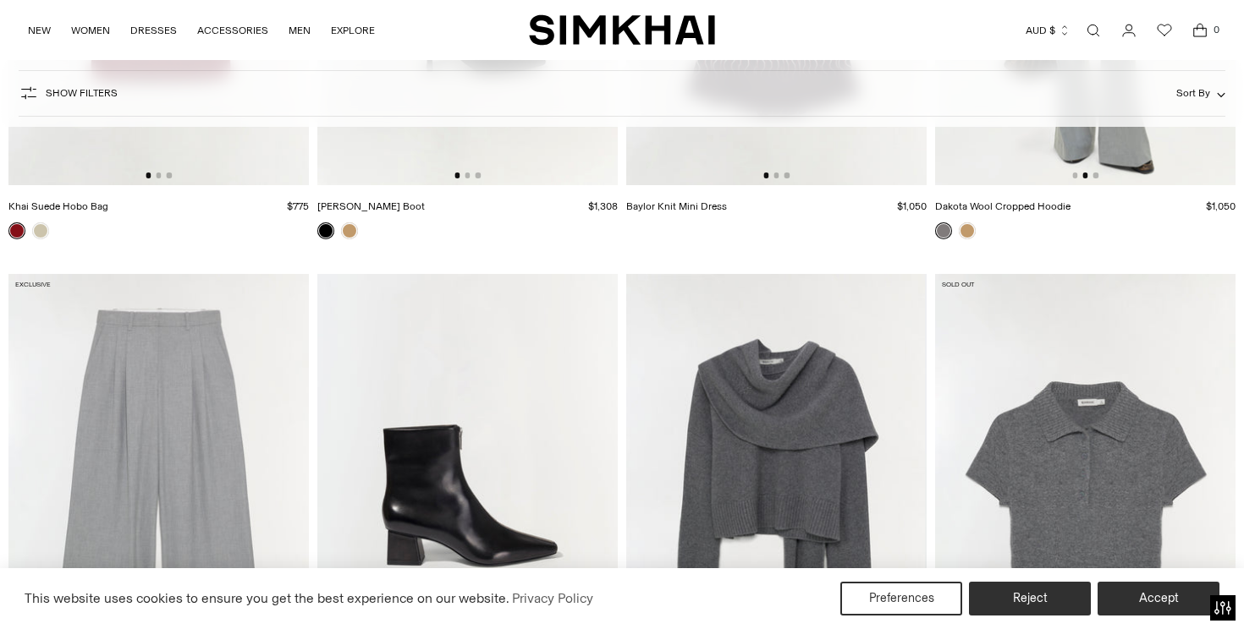
scroll to position [8797, 0]
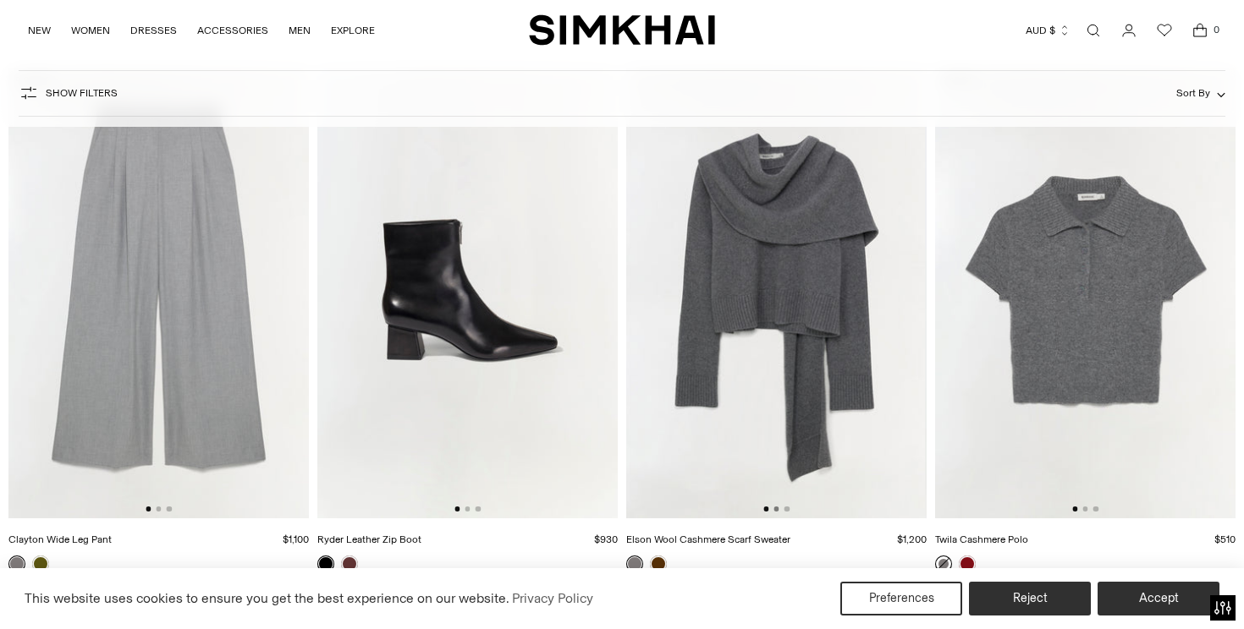
click at [775, 511] on button "Go to slide 2" at bounding box center [775, 509] width 5 height 5
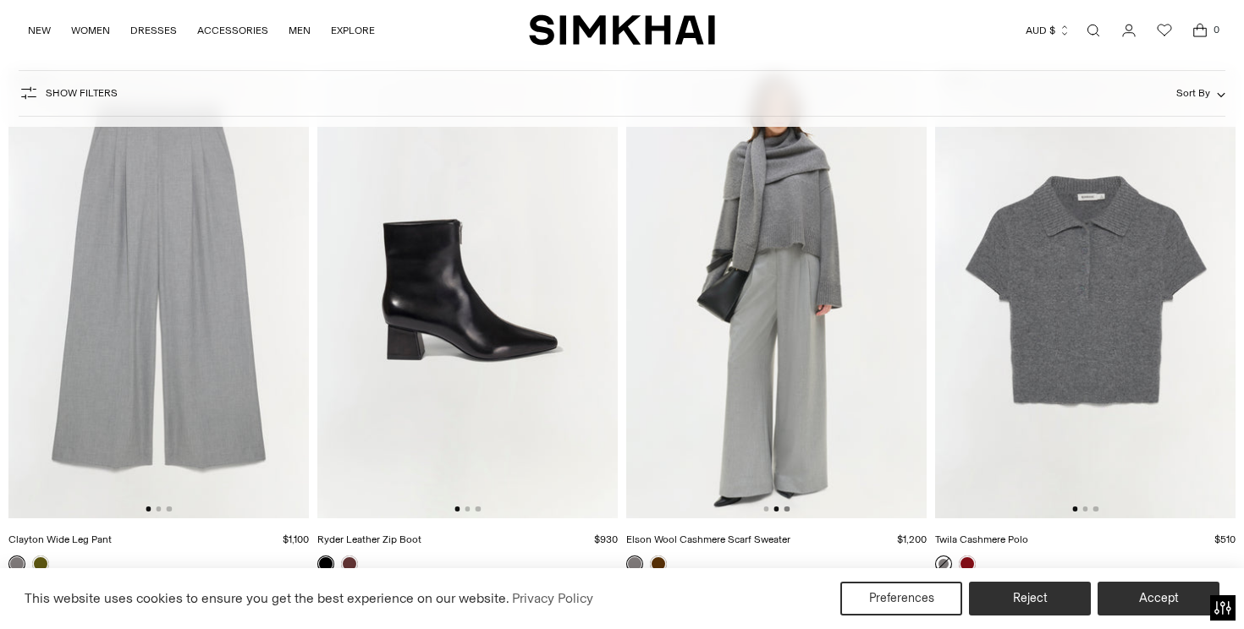
click at [788, 508] on button "Go to slide 3" at bounding box center [786, 509] width 5 height 5
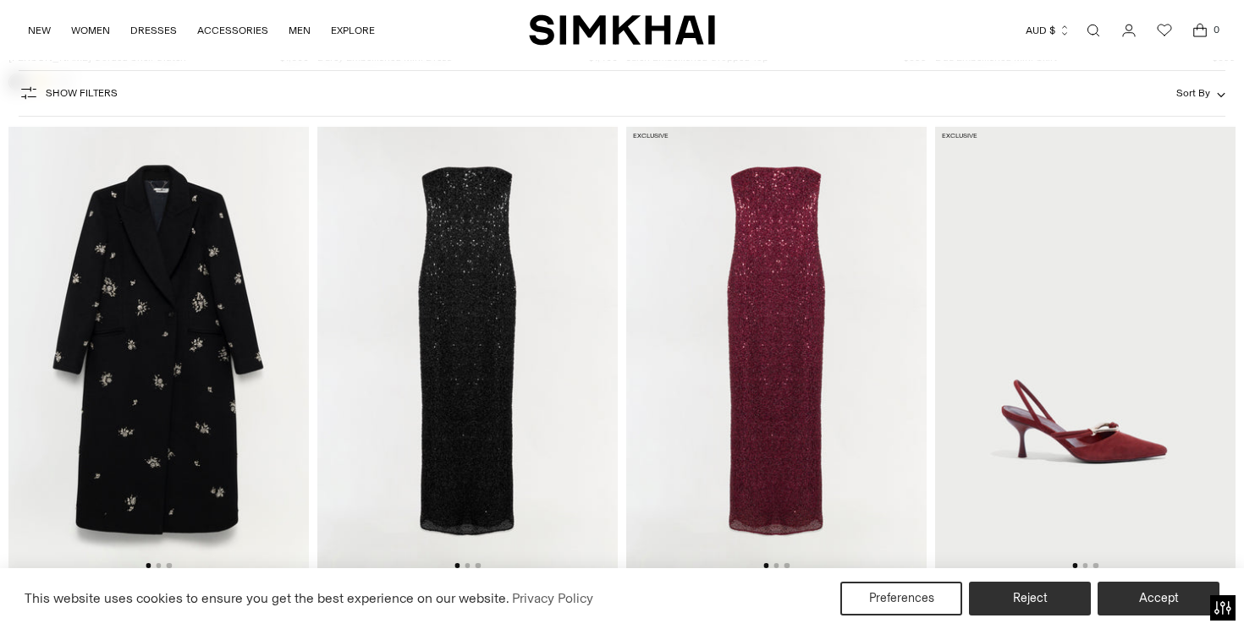
scroll to position [9847, 0]
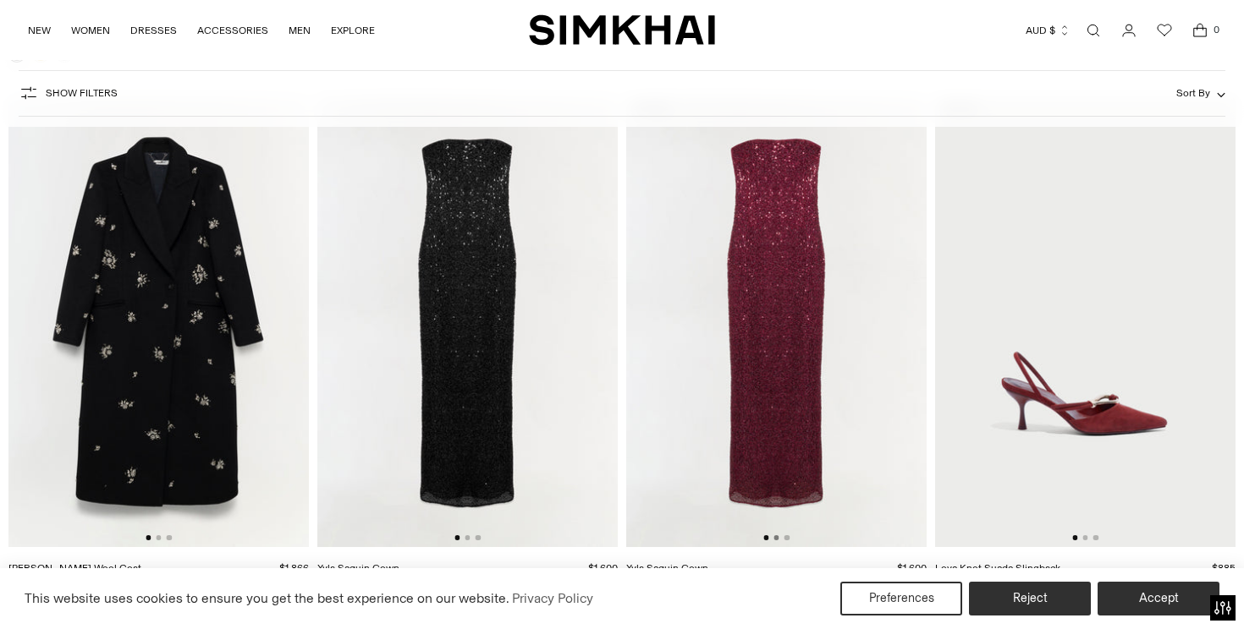
click at [775, 538] on button "Go to slide 2" at bounding box center [775, 538] width 5 height 5
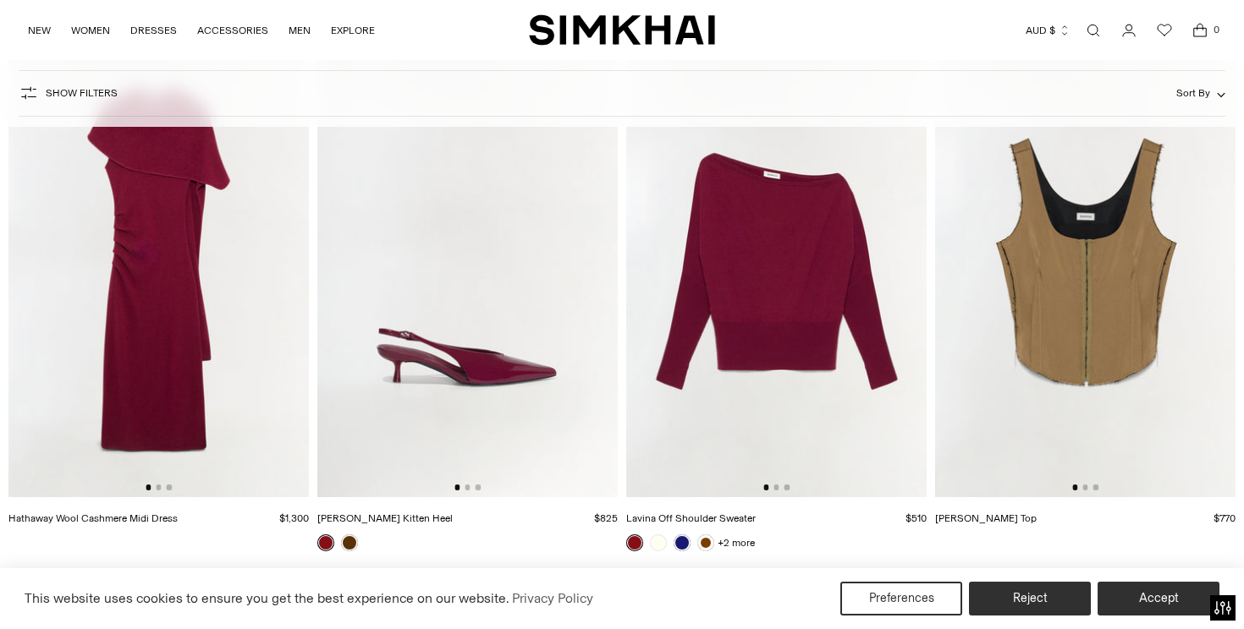
scroll to position [10408, 0]
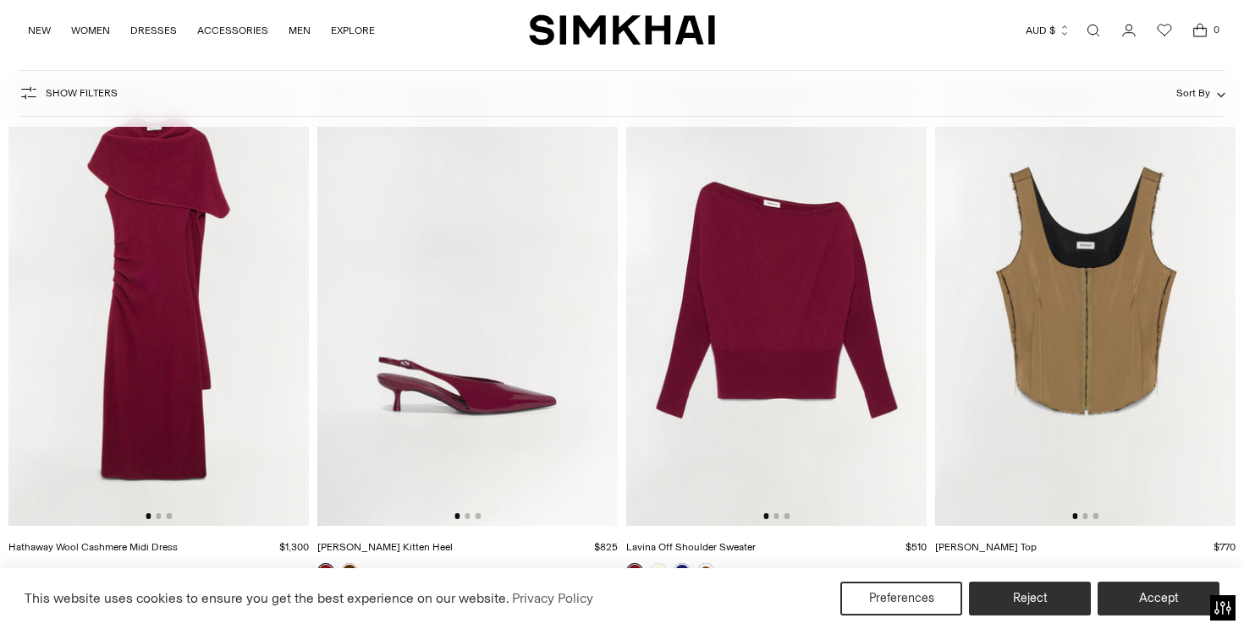
click at [782, 519] on div at bounding box center [776, 516] width 26 height 5
click at [787, 517] on button "Go to slide 3" at bounding box center [786, 516] width 5 height 5
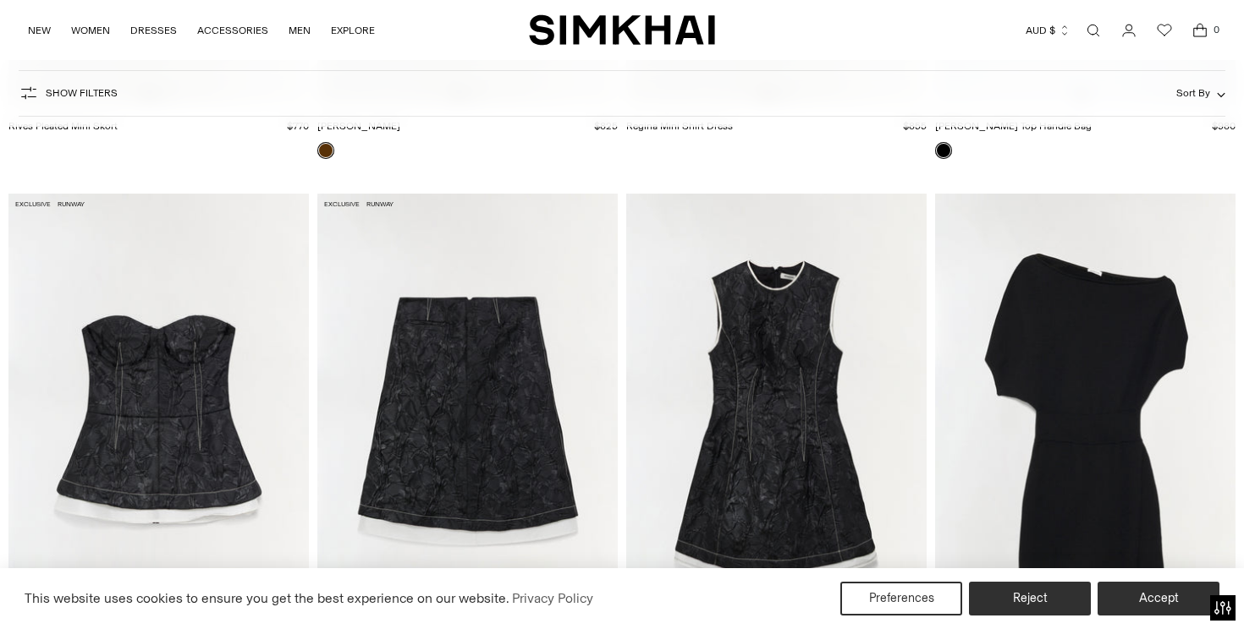
scroll to position [11519, 0]
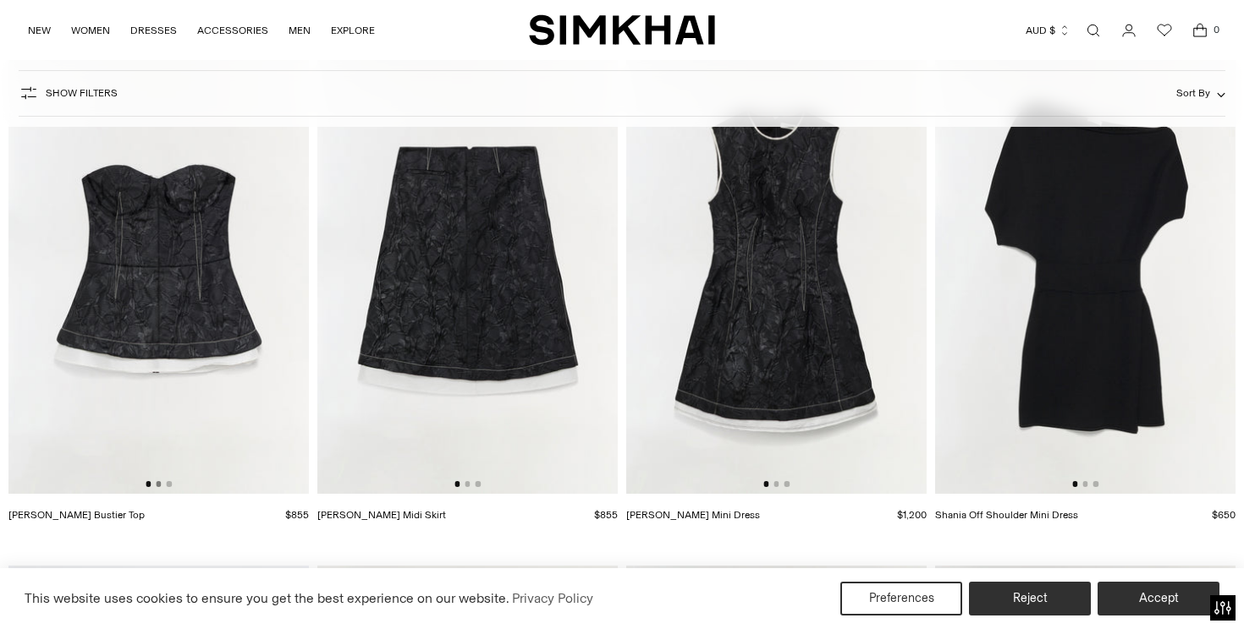
click at [161, 485] on button "Go to slide 2" at bounding box center [158, 483] width 5 height 5
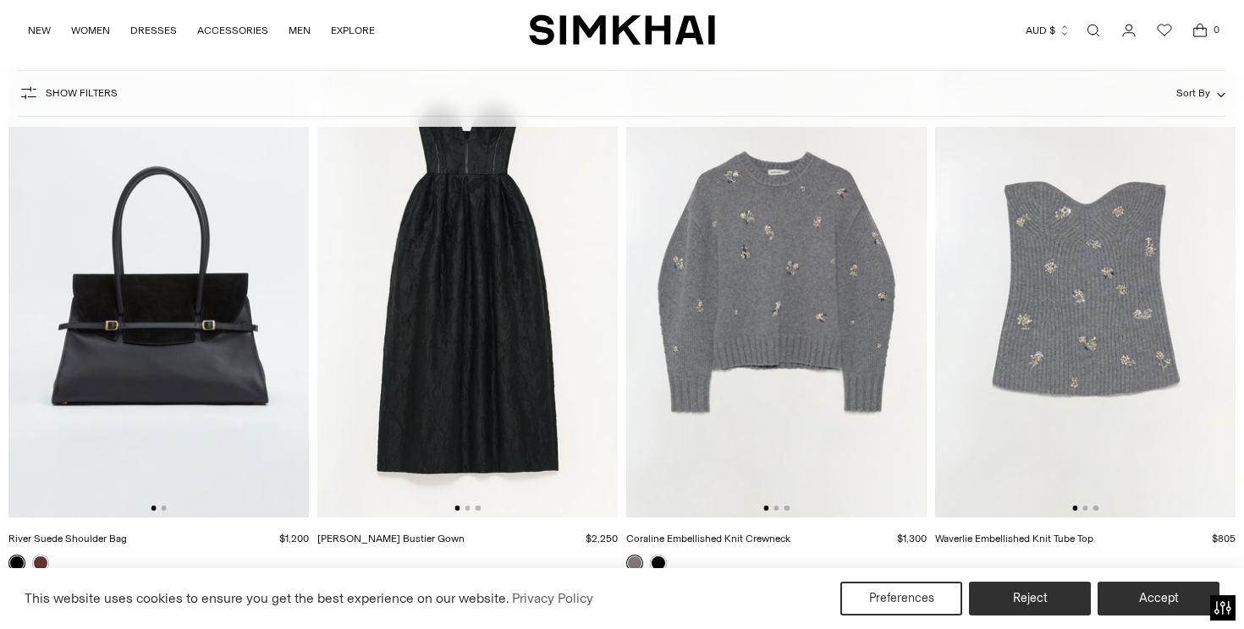
scroll to position [12071, 0]
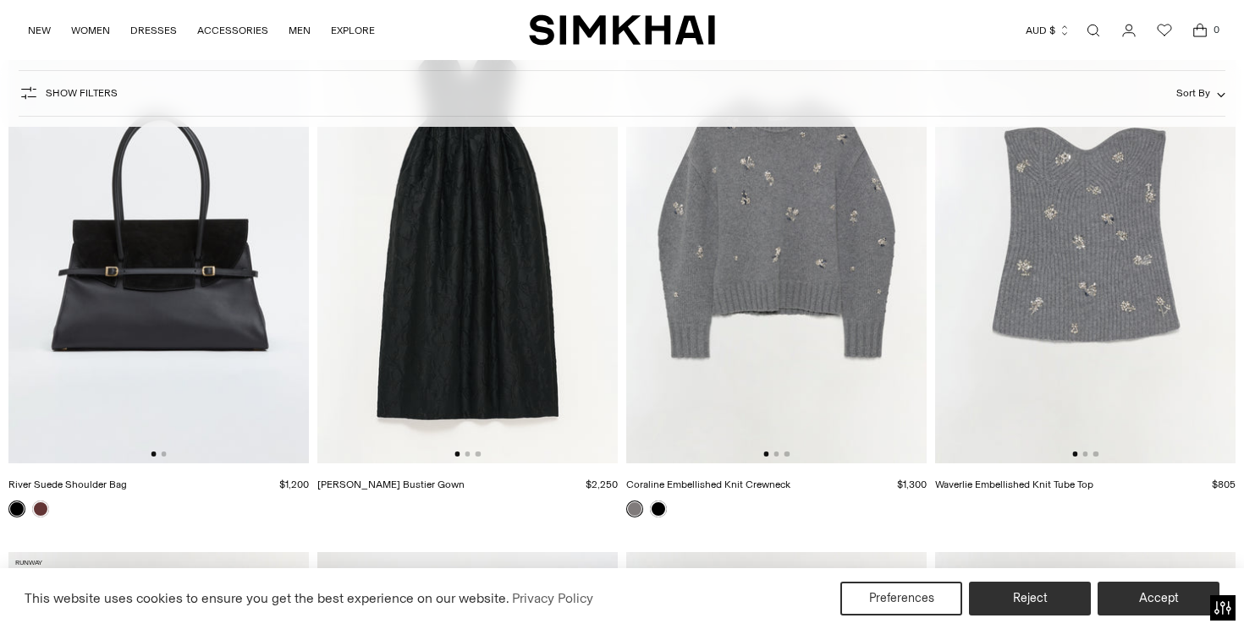
click at [1089, 456] on div at bounding box center [1085, 454] width 26 height 5
click at [1087, 455] on button "Go to slide 2" at bounding box center [1084, 454] width 5 height 5
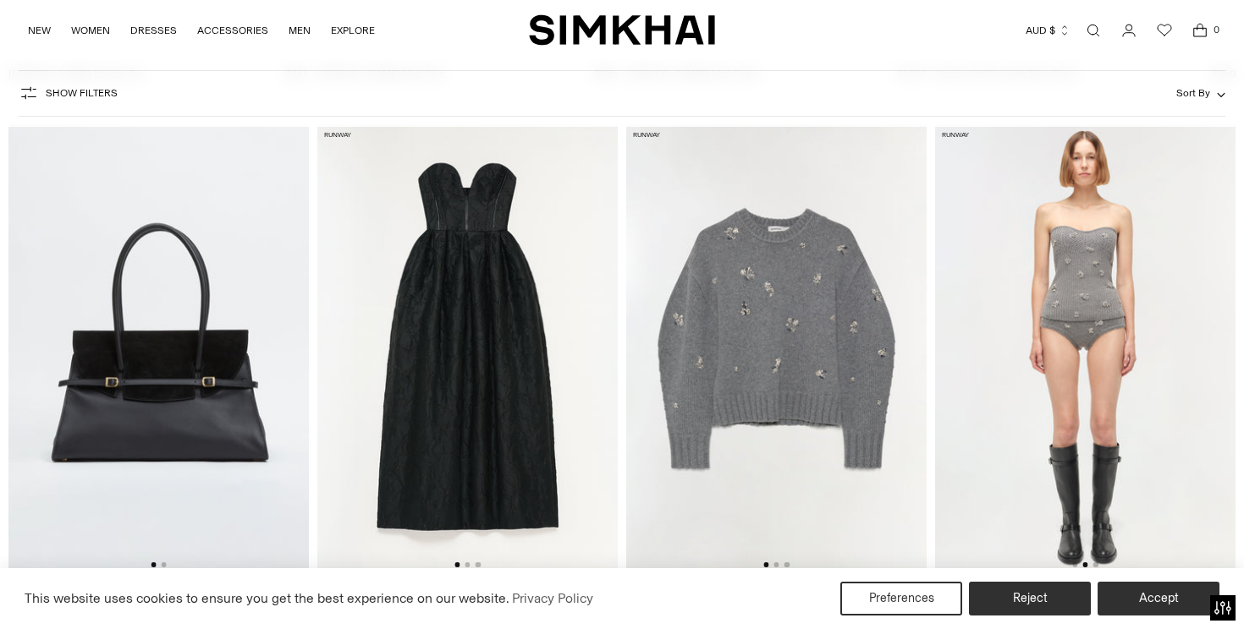
scroll to position [12035, 0]
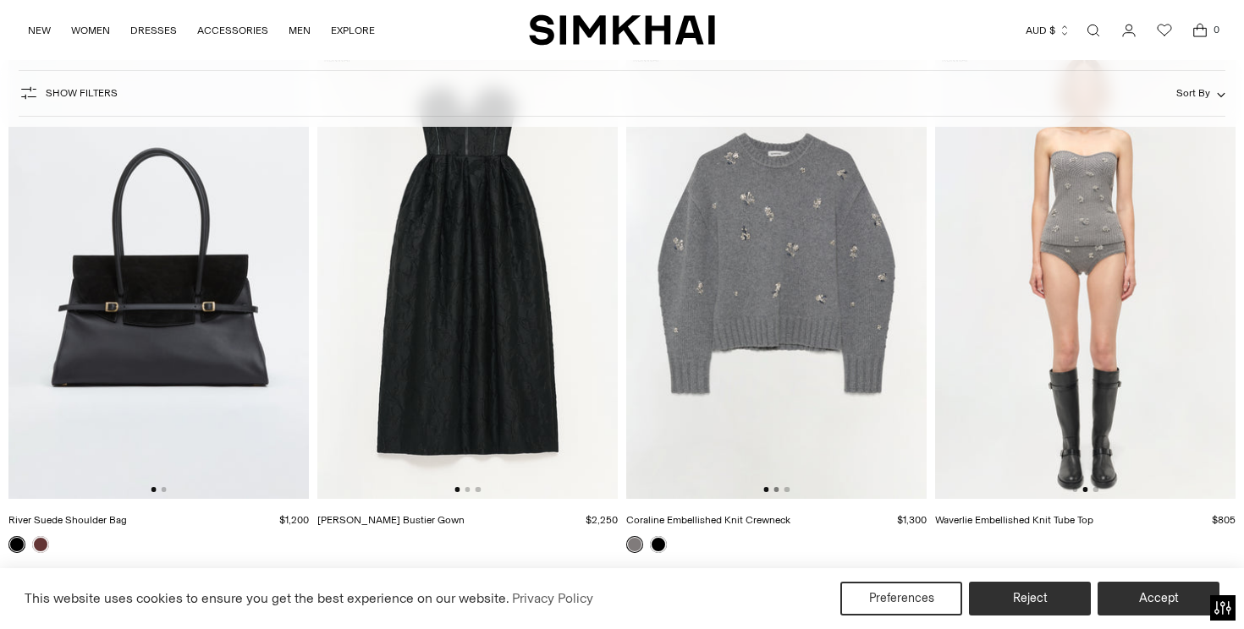
click at [774, 490] on button "Go to slide 2" at bounding box center [775, 489] width 5 height 5
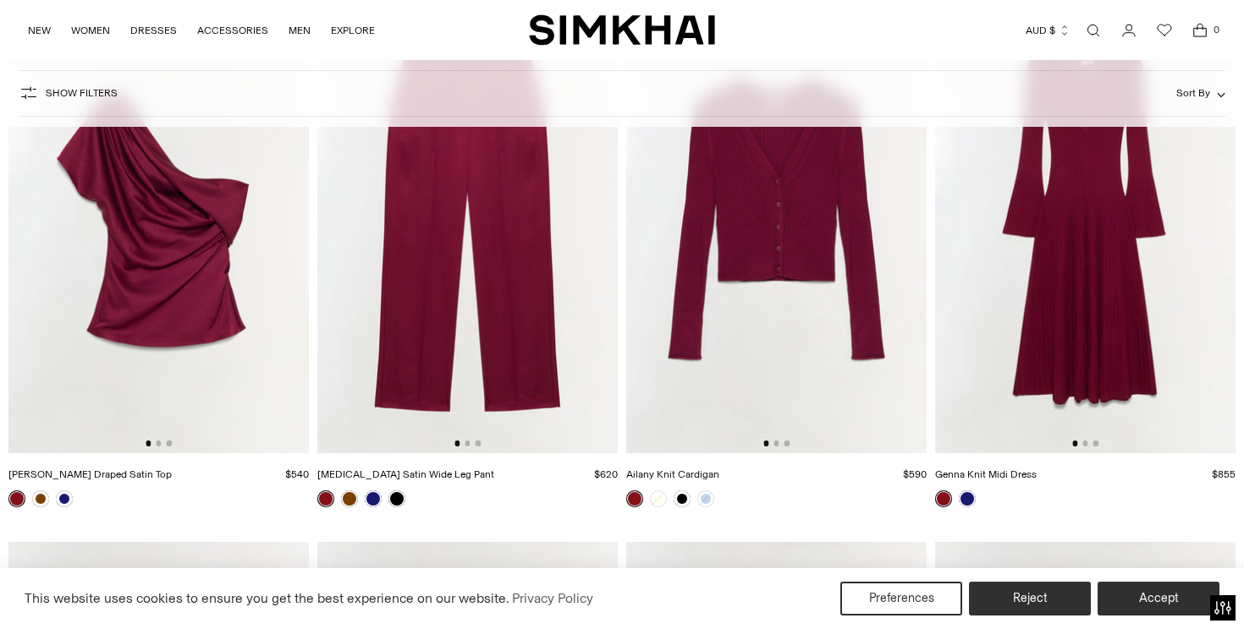
scroll to position [13696, 0]
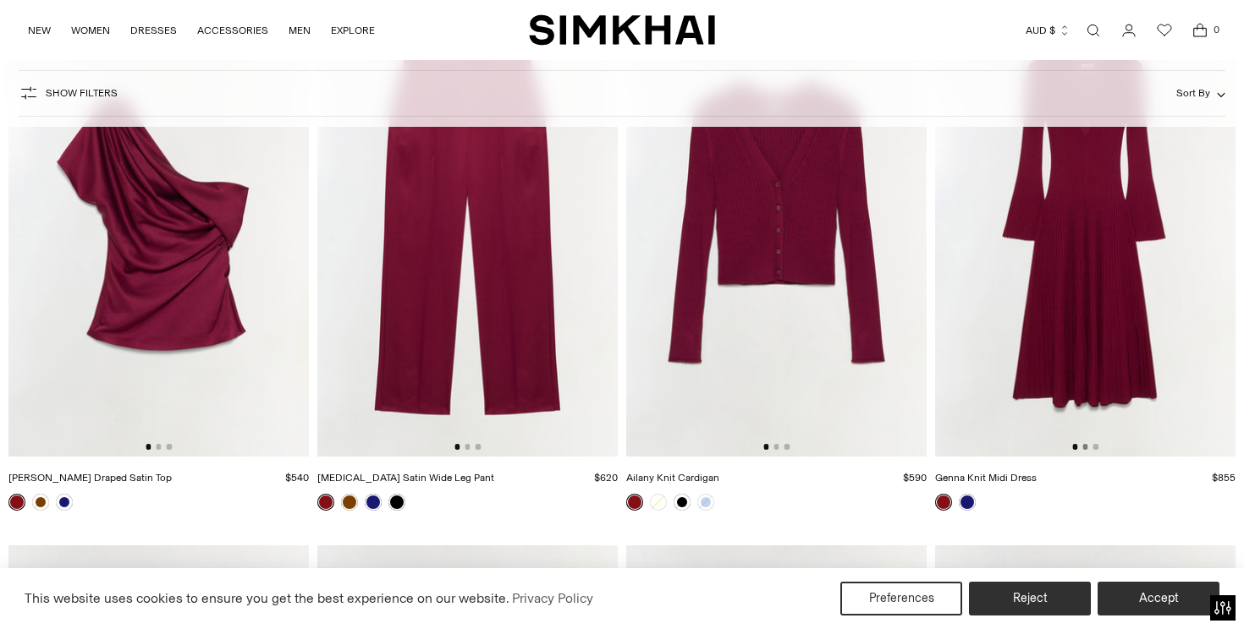
click at [1085, 448] on button "Go to slide 2" at bounding box center [1084, 446] width 5 height 5
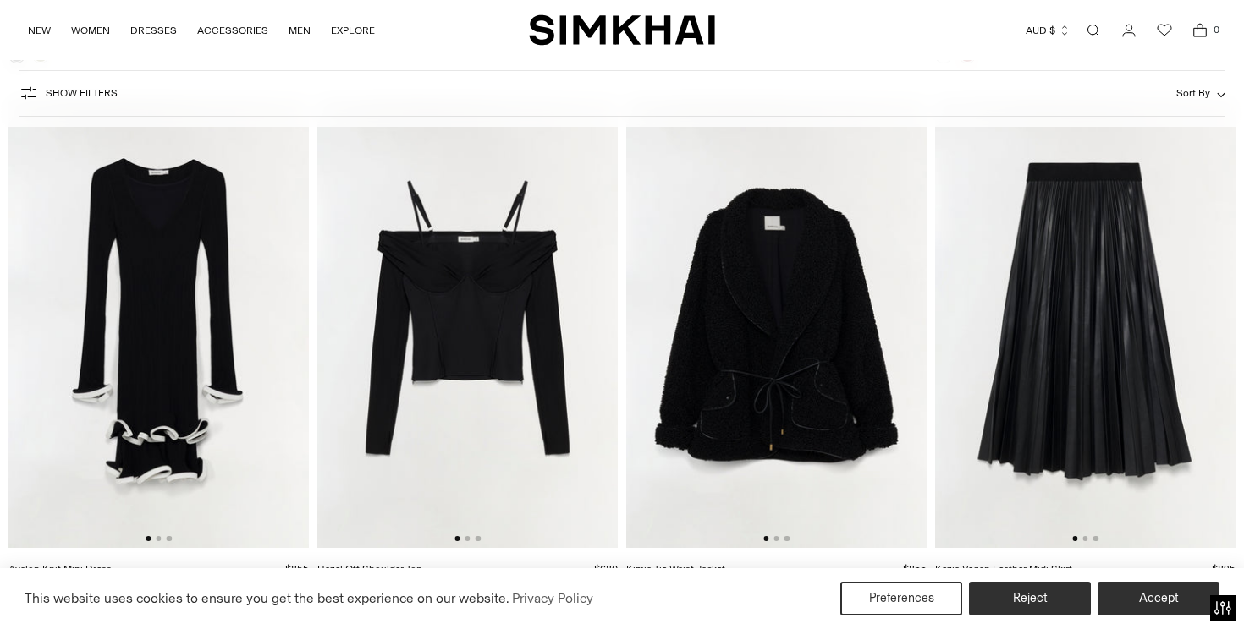
scroll to position [15266, 0]
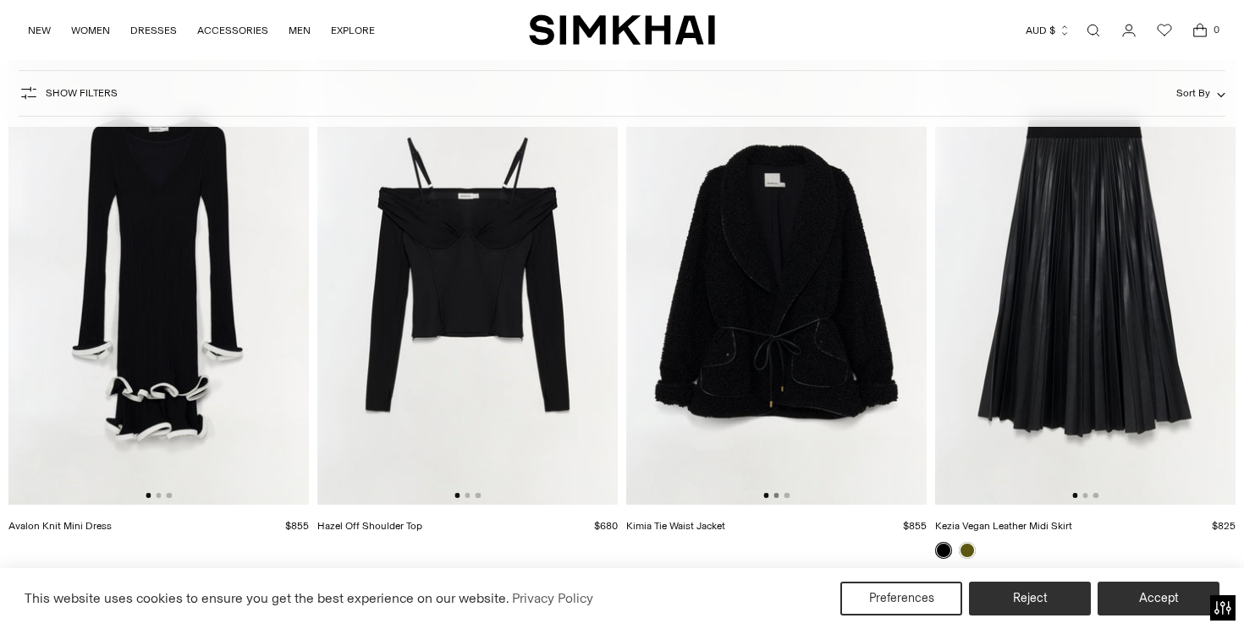
click at [777, 496] on button "Go to slide 2" at bounding box center [775, 495] width 5 height 5
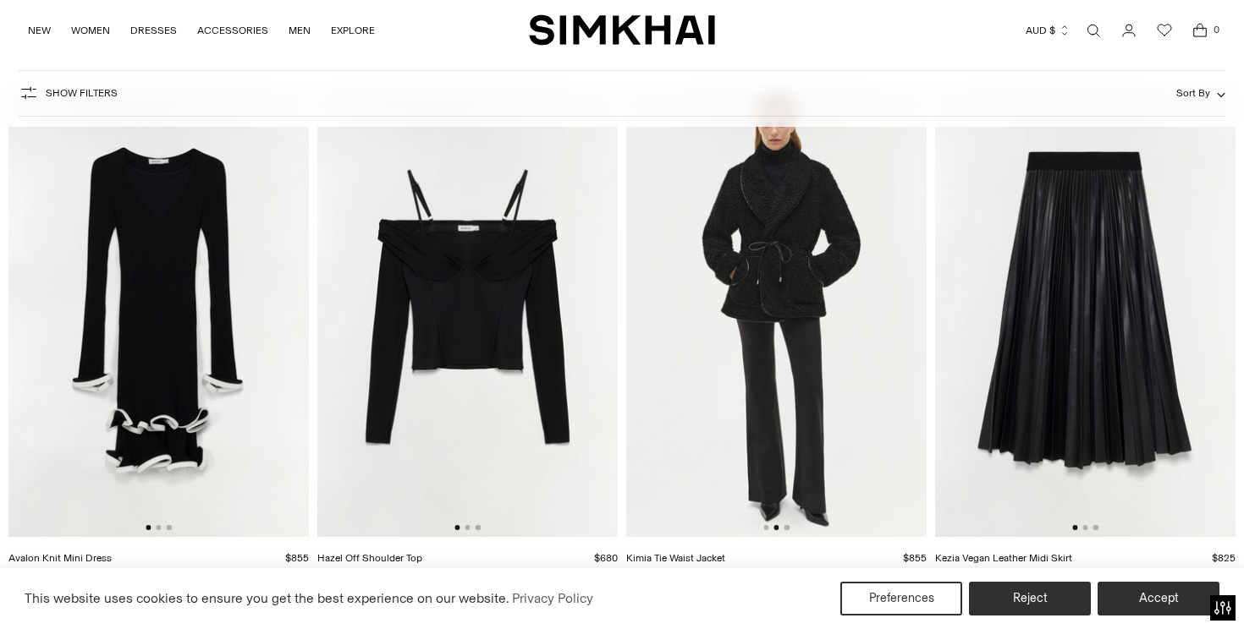
scroll to position [15248, 0]
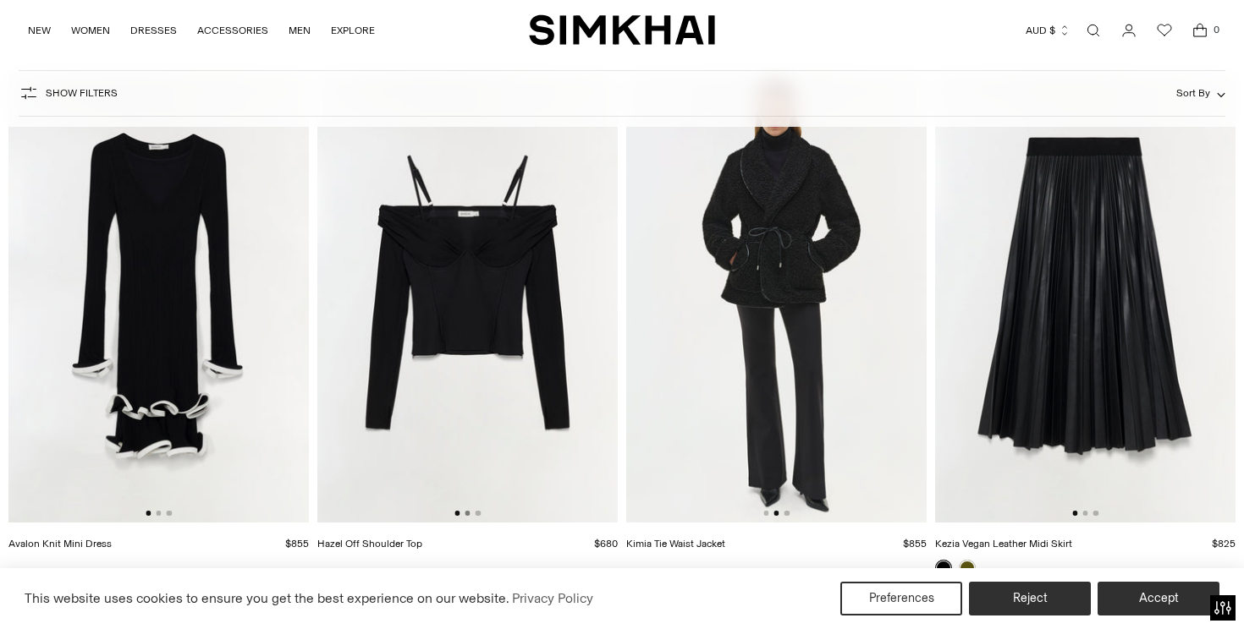
click at [468, 512] on button "Go to slide 2" at bounding box center [466, 513] width 5 height 5
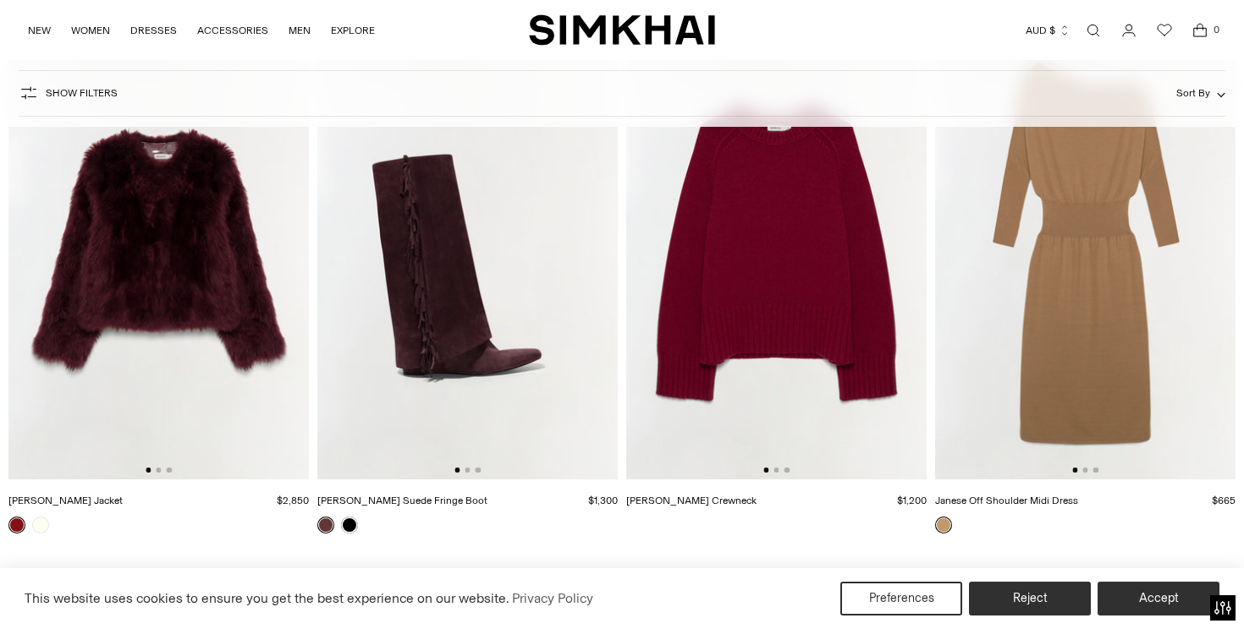
scroll to position [17450, 0]
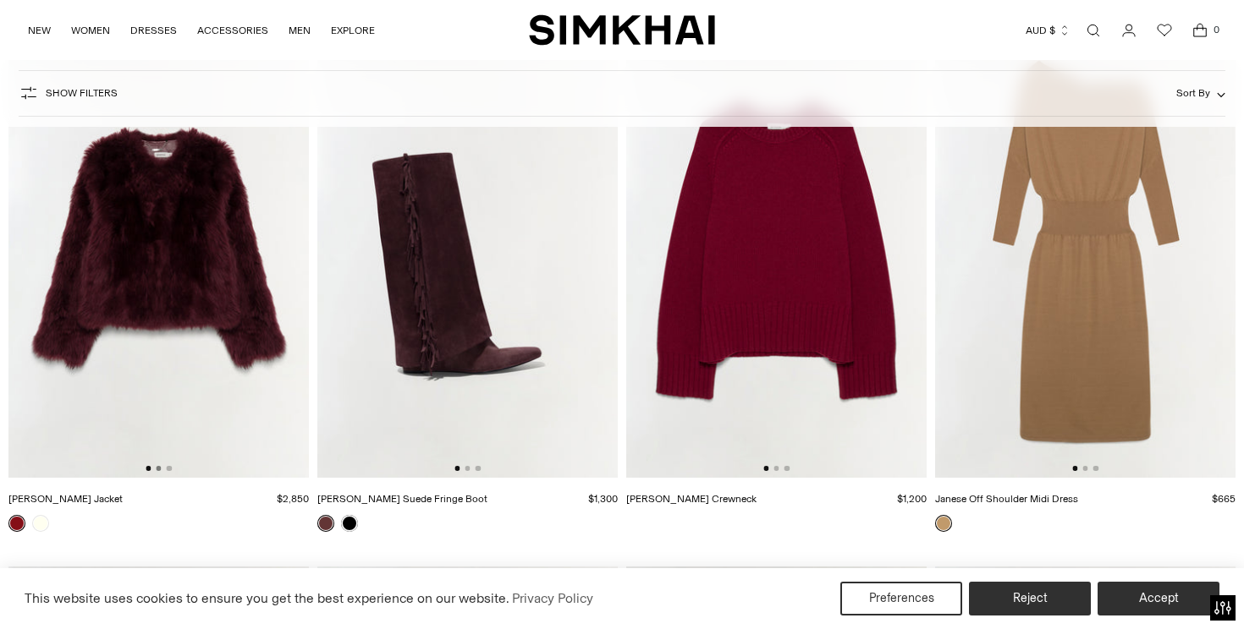
click at [158, 468] on button "Go to slide 2" at bounding box center [158, 468] width 5 height 5
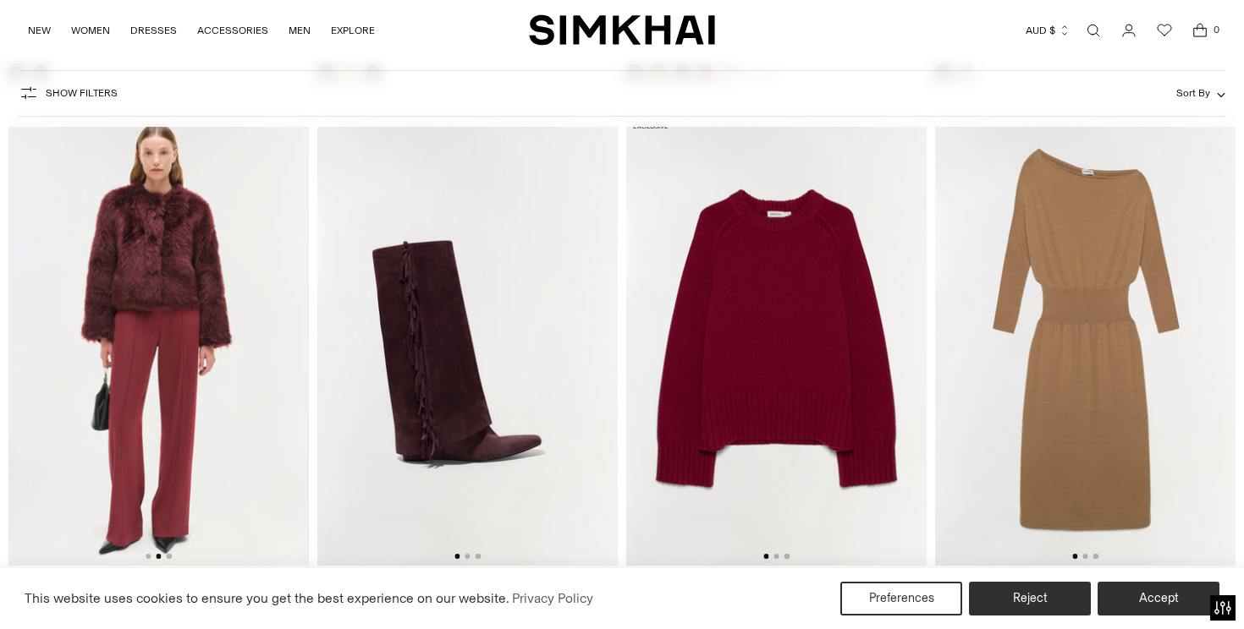
scroll to position [0, 0]
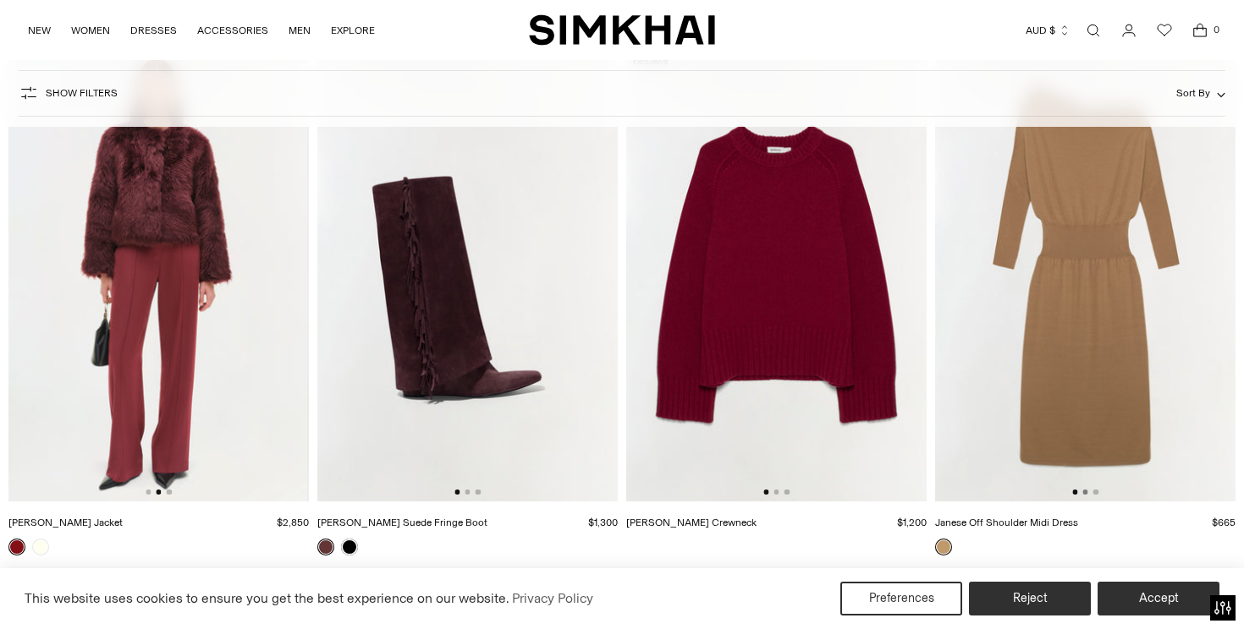
click at [1085, 492] on button "Go to slide 2" at bounding box center [1084, 492] width 5 height 5
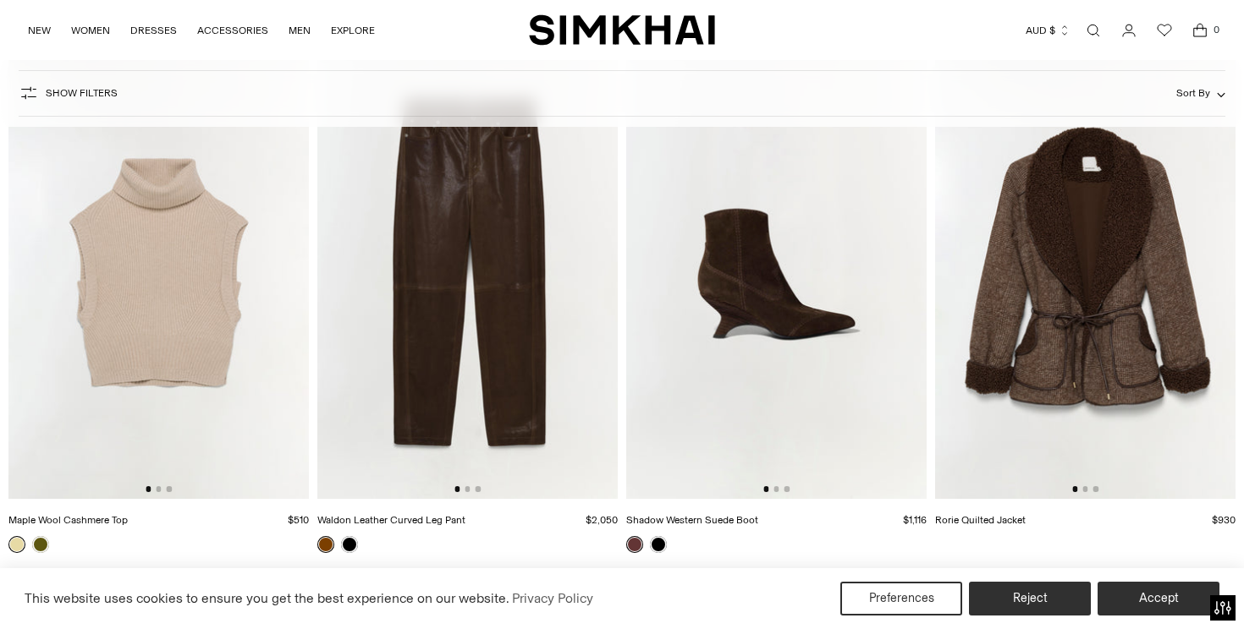
scroll to position [20156, 0]
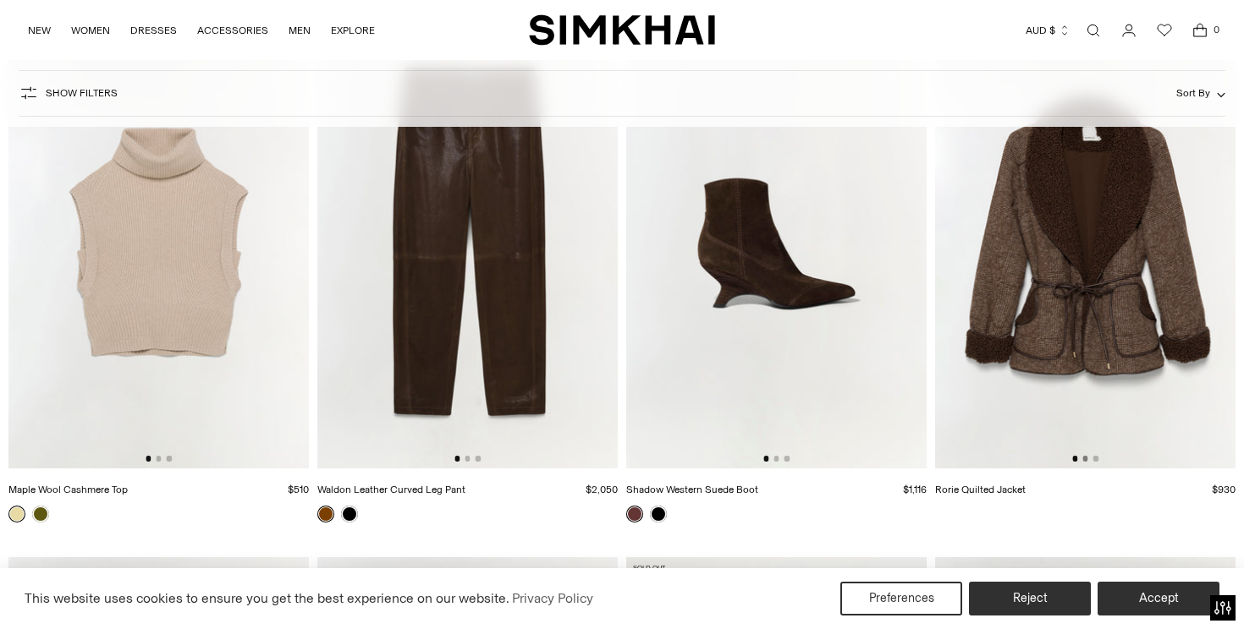
click at [1085, 460] on button "Go to slide 2" at bounding box center [1084, 458] width 5 height 5
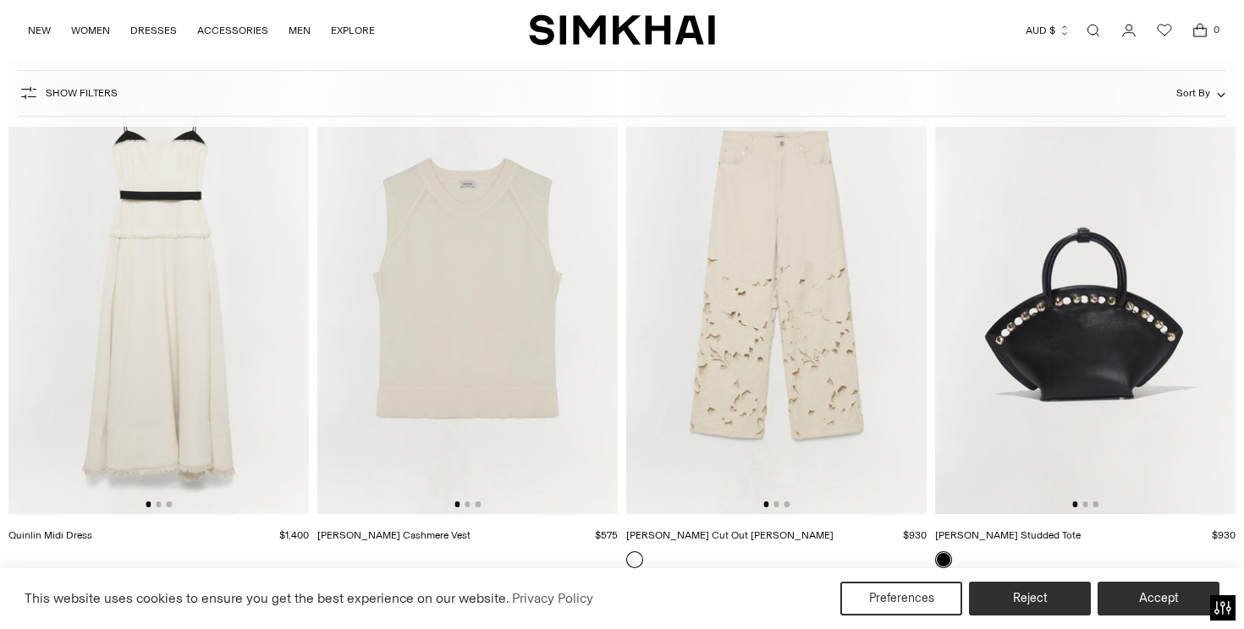
scroll to position [24408, 0]
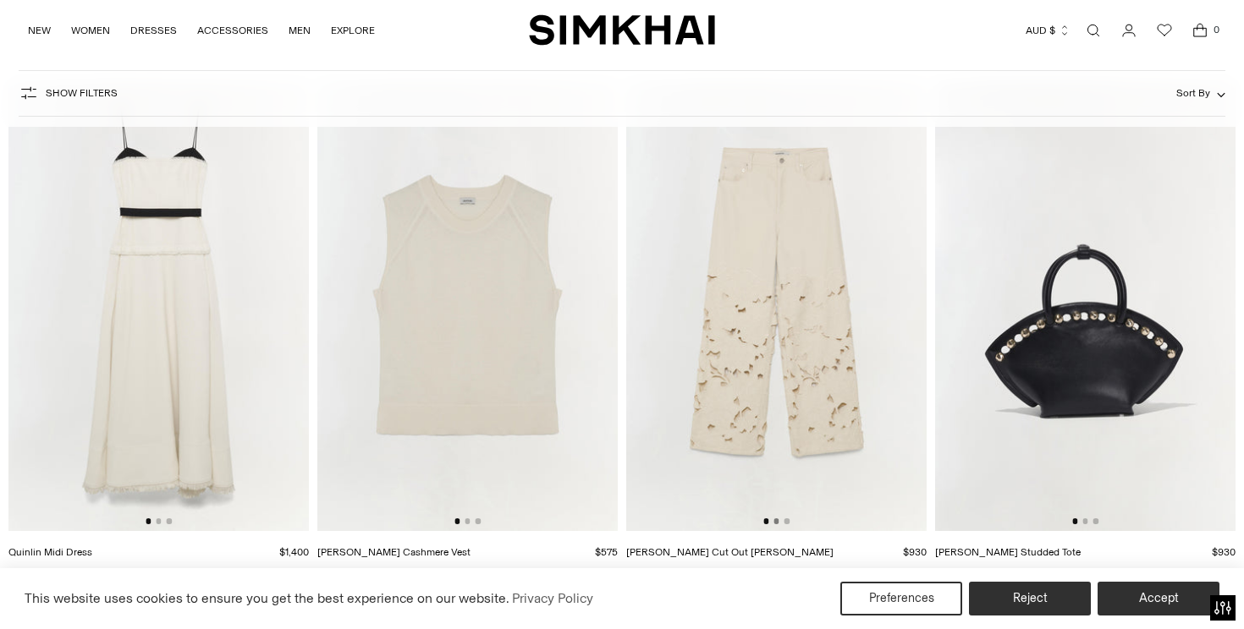
click at [777, 521] on button "Go to slide 2" at bounding box center [775, 521] width 5 height 5
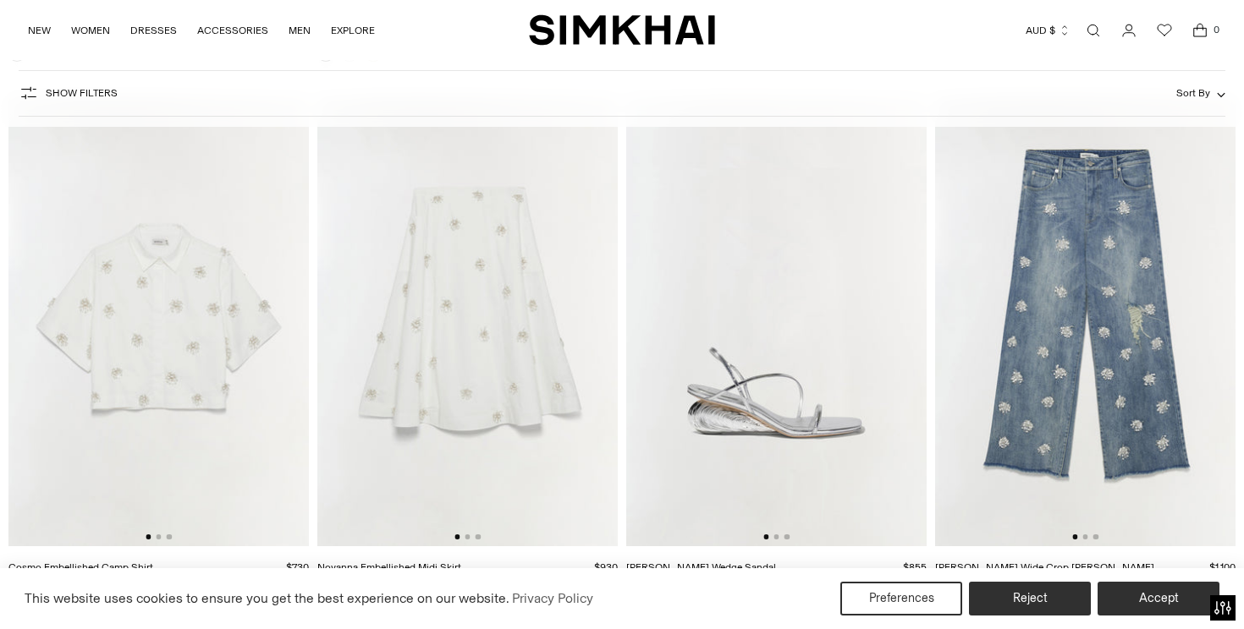
scroll to position [34689, 0]
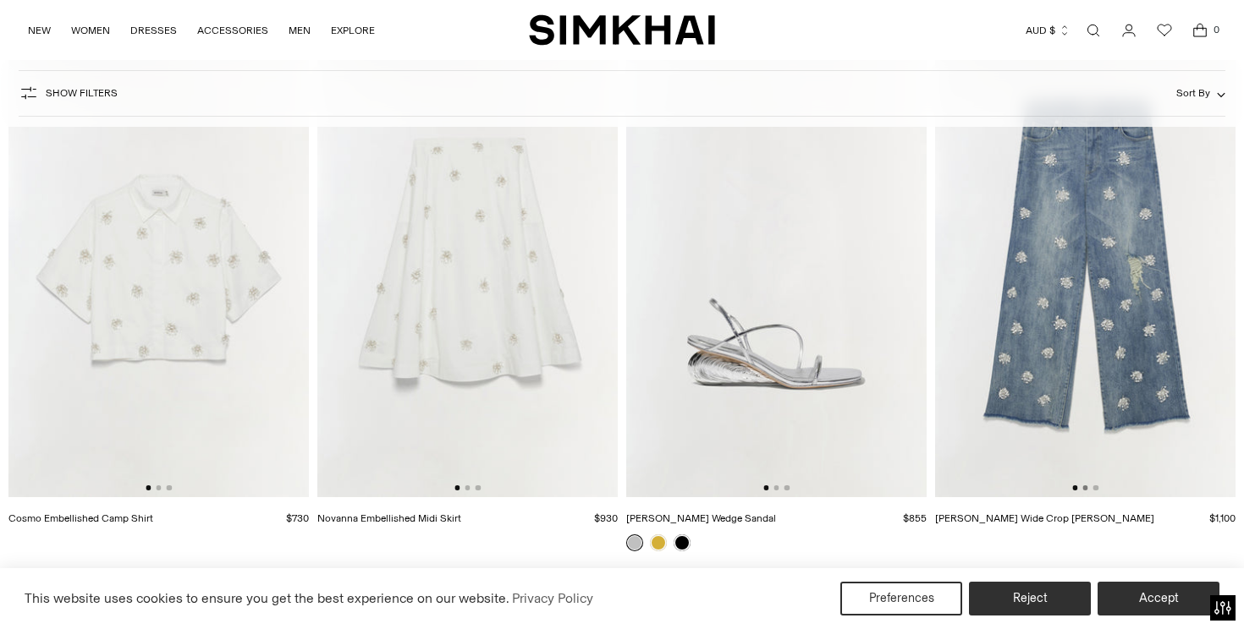
click at [1085, 488] on button "Go to slide 2" at bounding box center [1084, 488] width 5 height 5
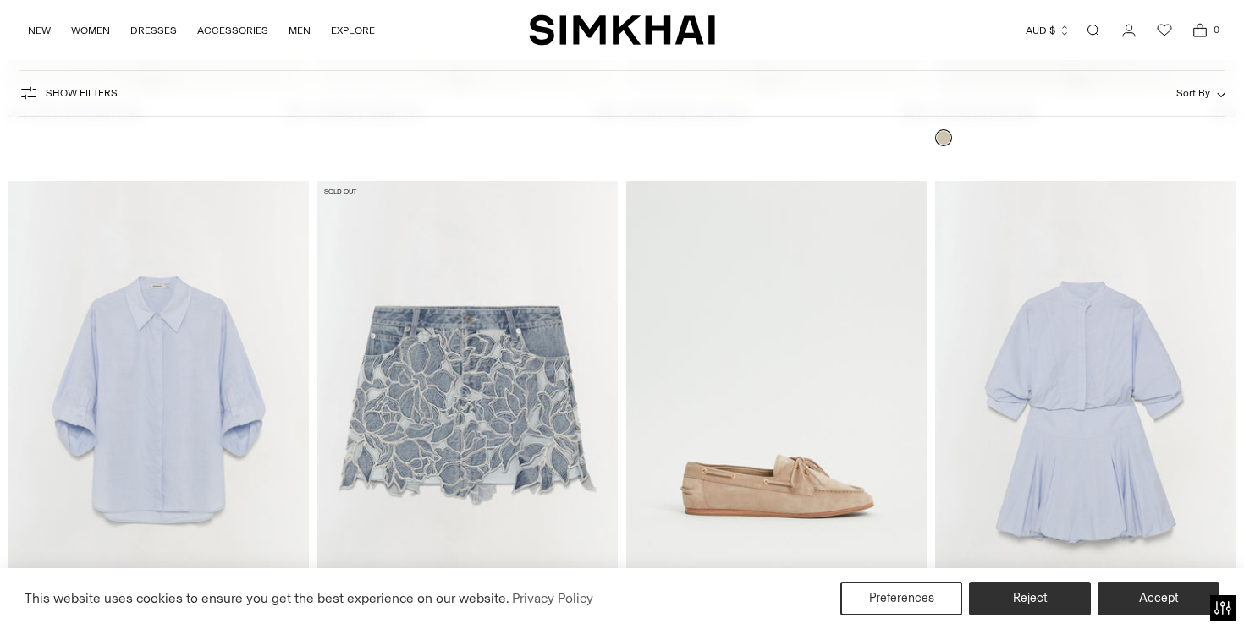
scroll to position [40039, 0]
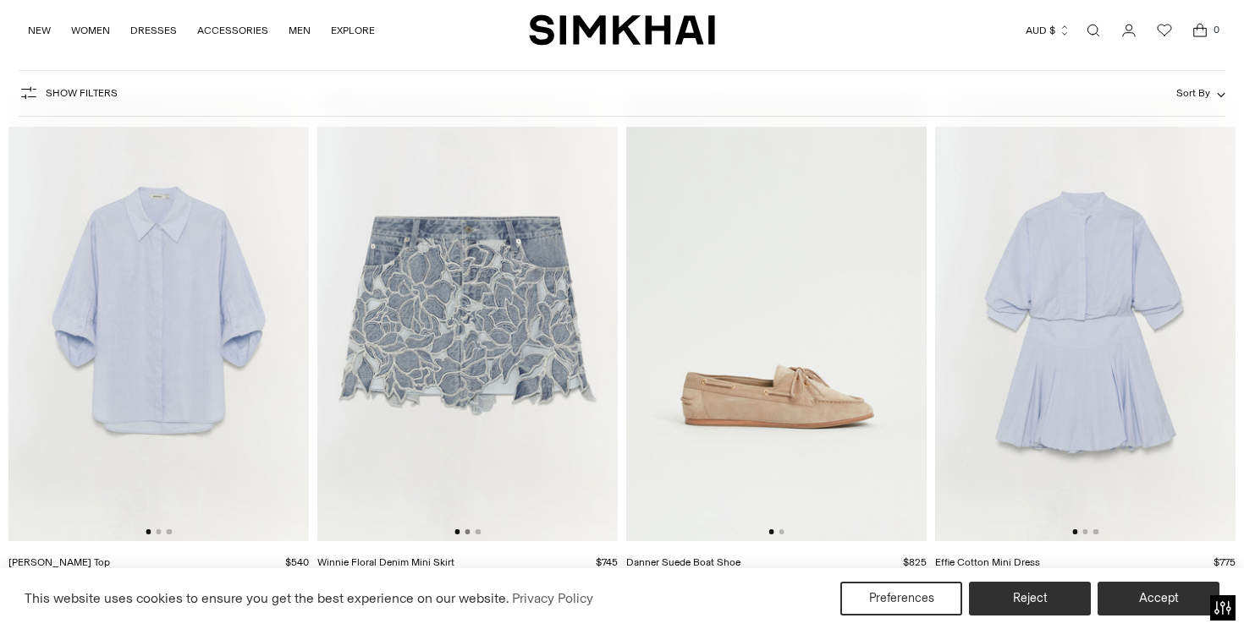
click at [470, 532] on button "Go to slide 2" at bounding box center [466, 532] width 5 height 5
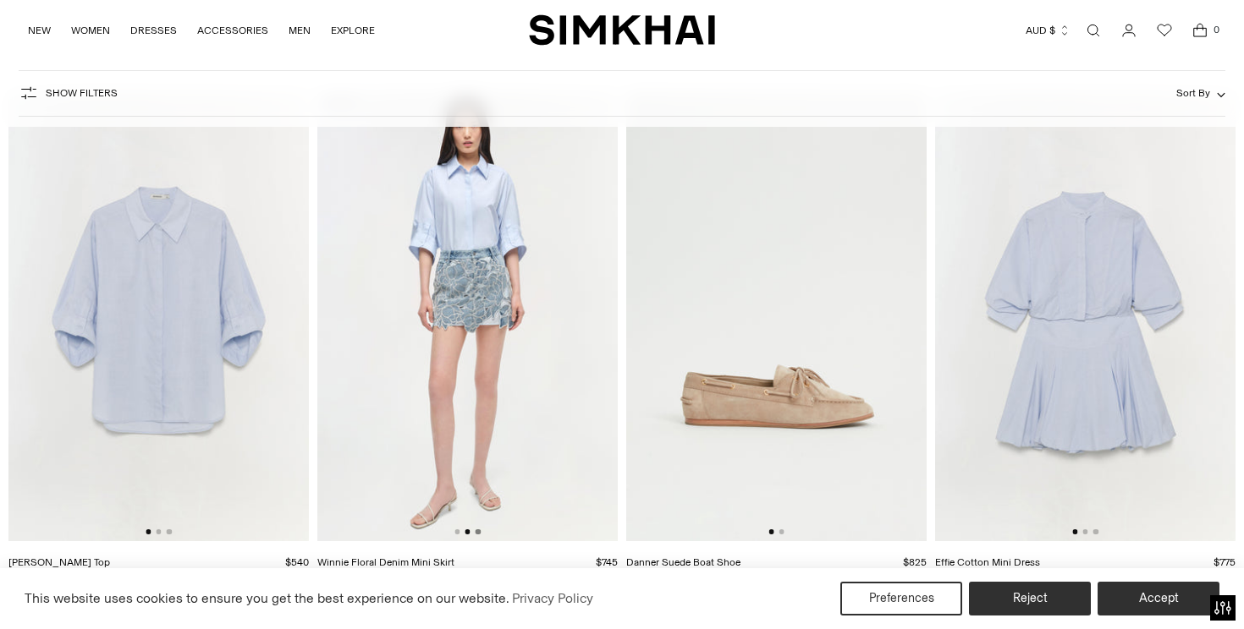
click at [478, 533] on button "Go to slide 3" at bounding box center [477, 532] width 5 height 5
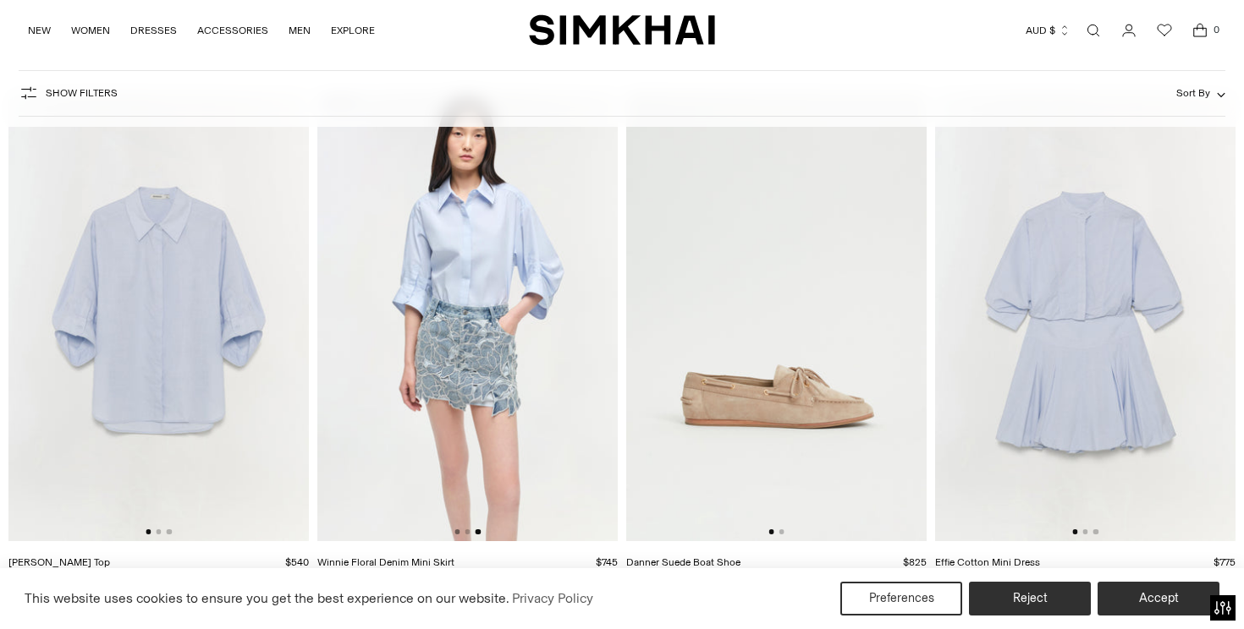
click at [457, 531] on button "Go to slide 1" at bounding box center [456, 532] width 5 height 5
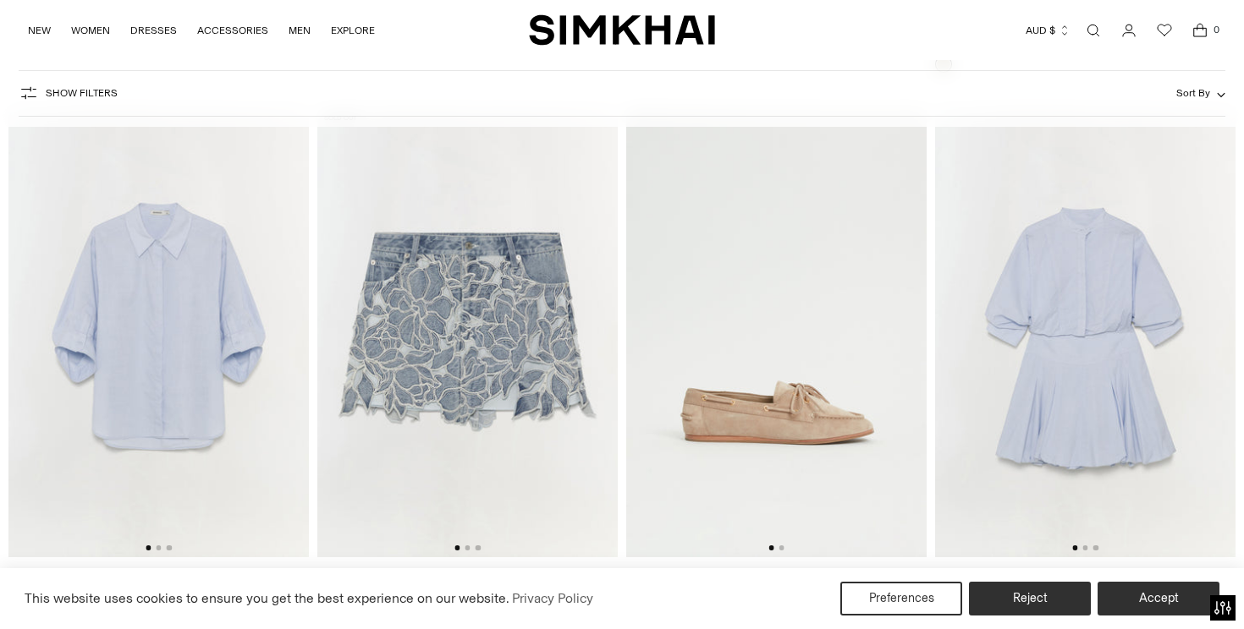
scroll to position [40022, 0]
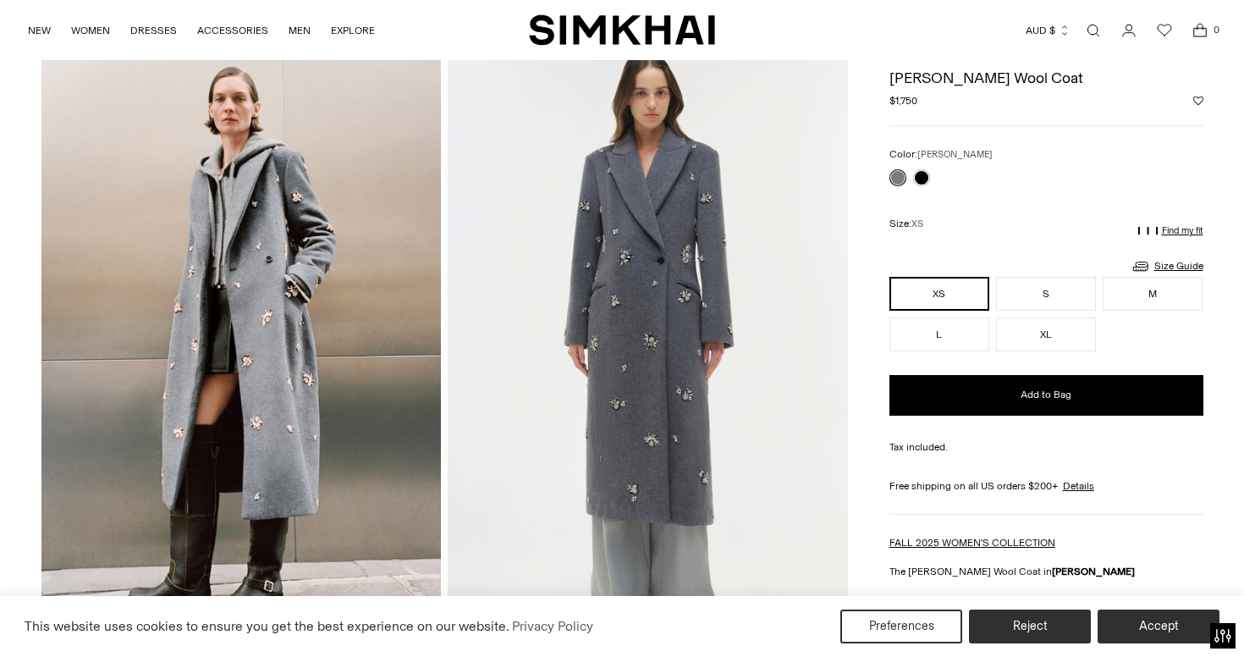
scroll to position [23, 0]
